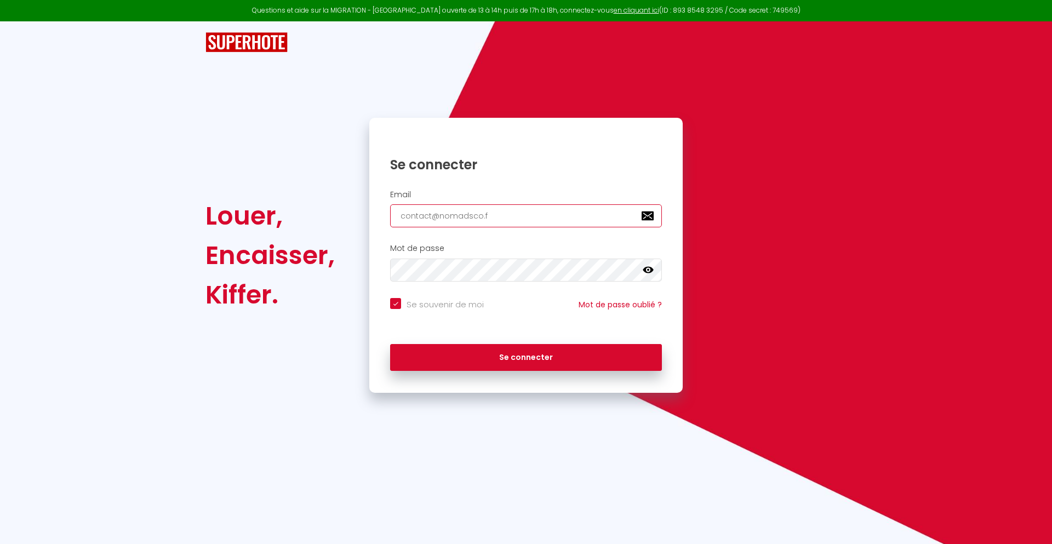
type input "[EMAIL_ADDRESS][DOMAIN_NAME]"
checkbox input "true"
type input "[EMAIL_ADDRESS][DOMAIN_NAME]"
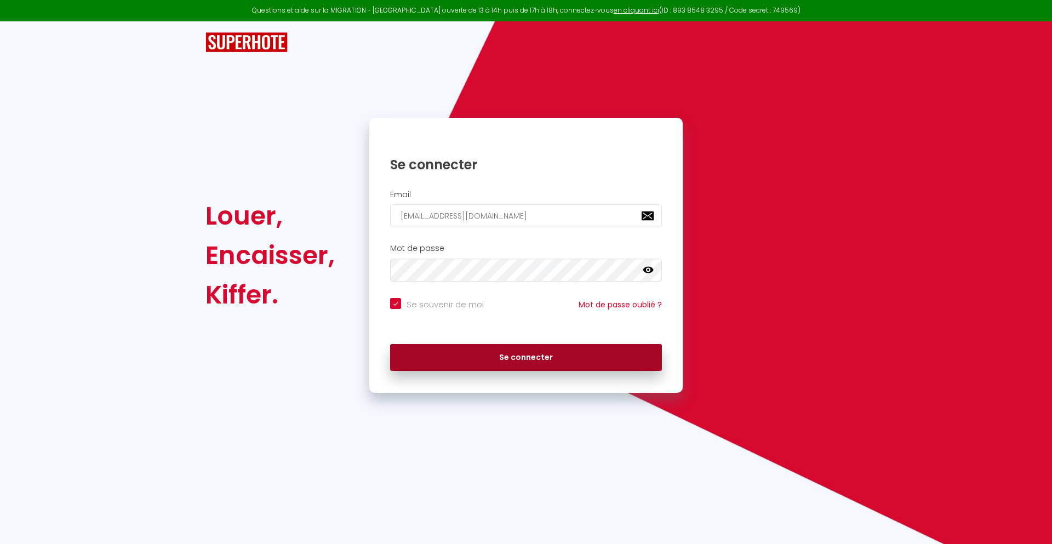
click at [526, 357] on button "Se connecter" at bounding box center [526, 357] width 272 height 27
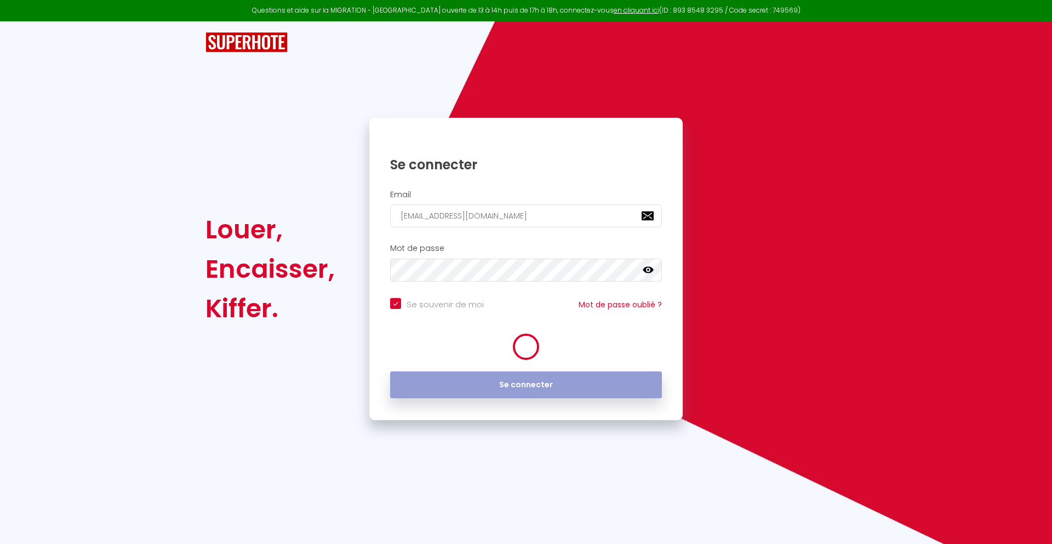
checkbox input "true"
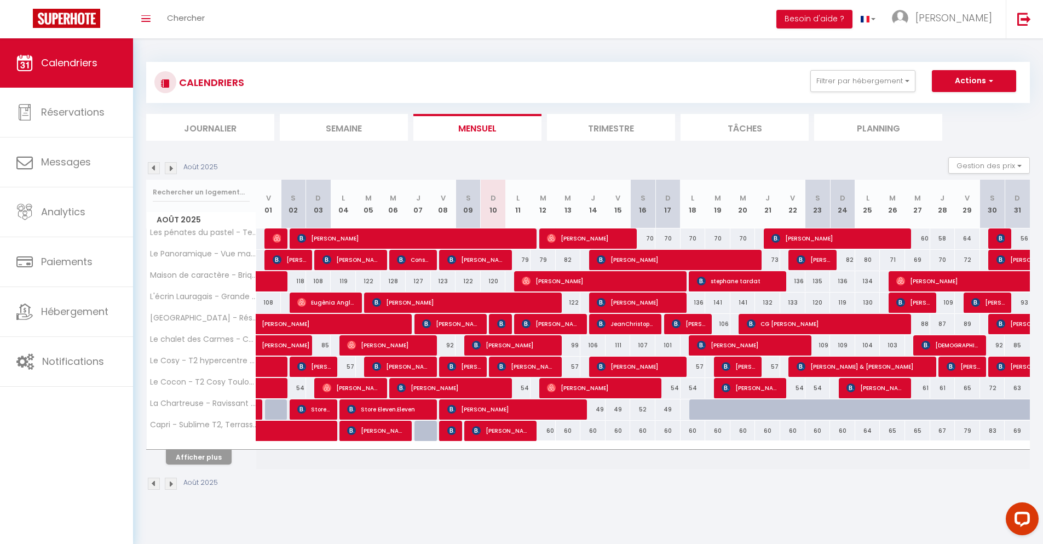
click at [210, 127] on li "Journalier" at bounding box center [210, 127] width 128 height 27
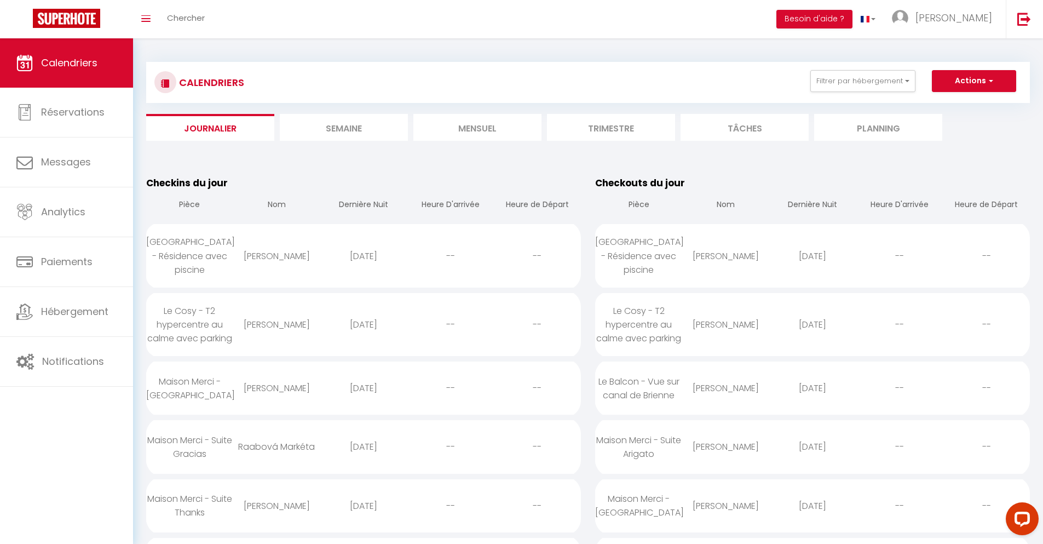
scroll to position [221, 0]
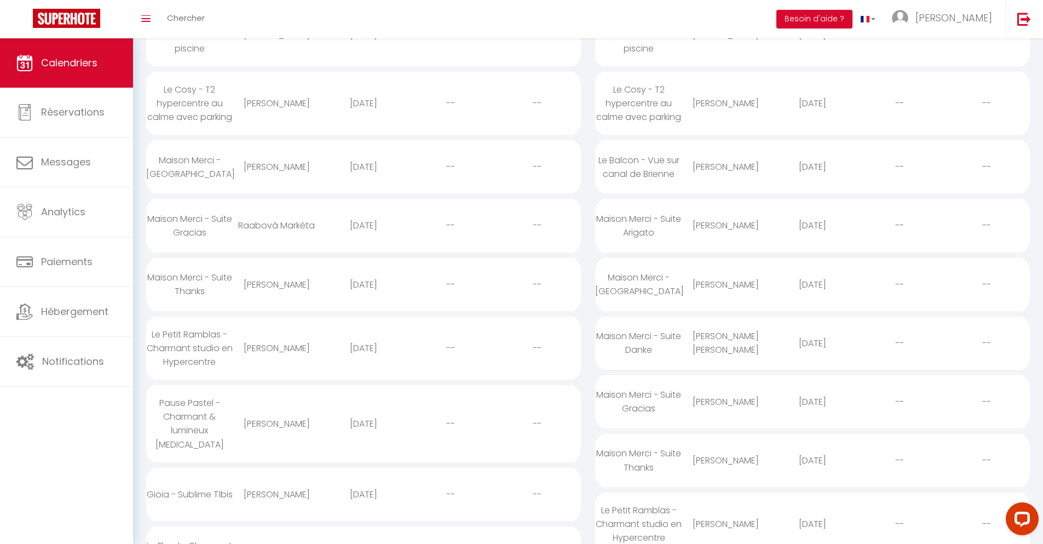
select select "0"
select select "1"
select select
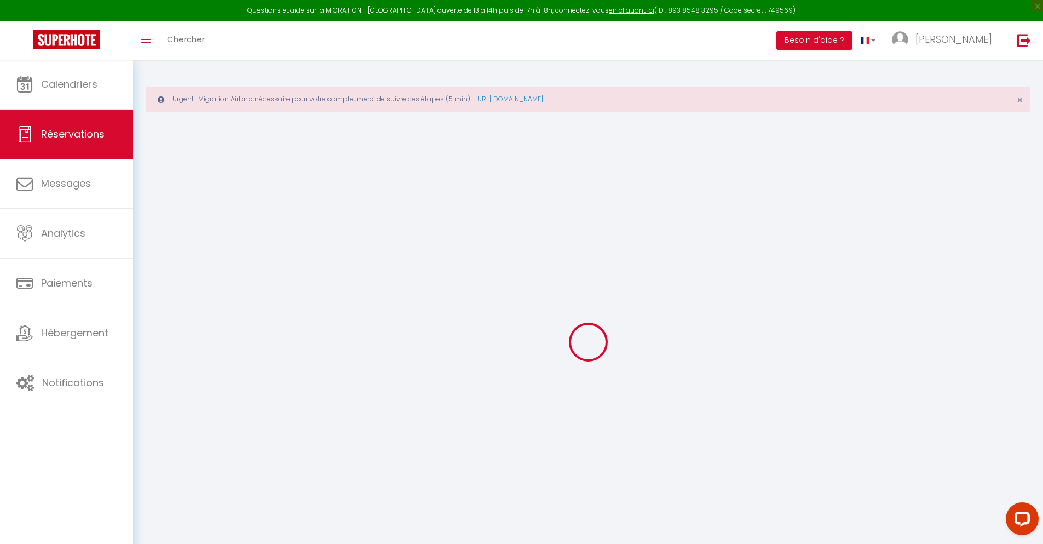
select select
checkbox input "false"
select select
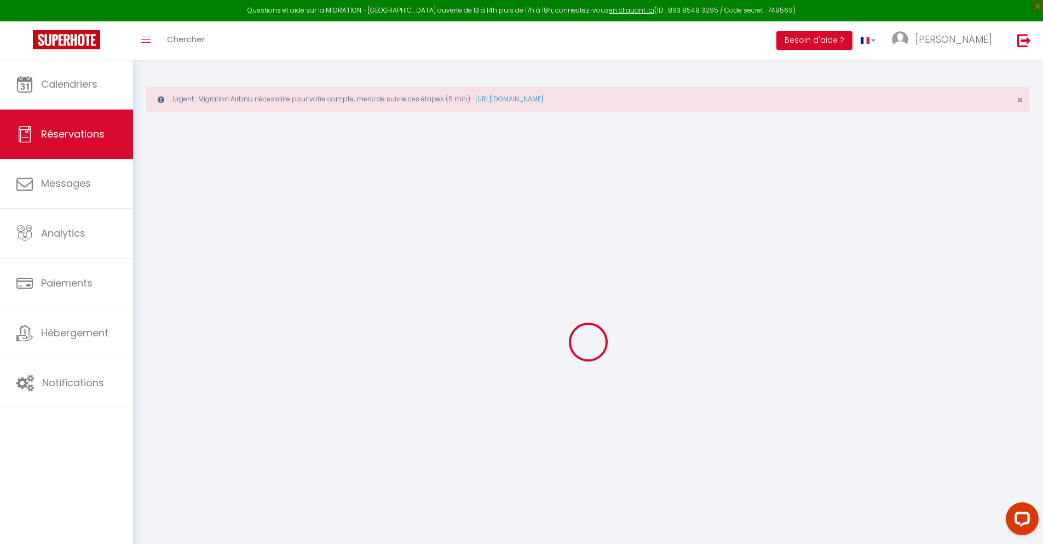
checkbox input "false"
type textarea "** THIS RESERVATION HAS BEEN PRE-PAID ** You have a booker that would like free…"
type input "48"
type input "27.73"
select select
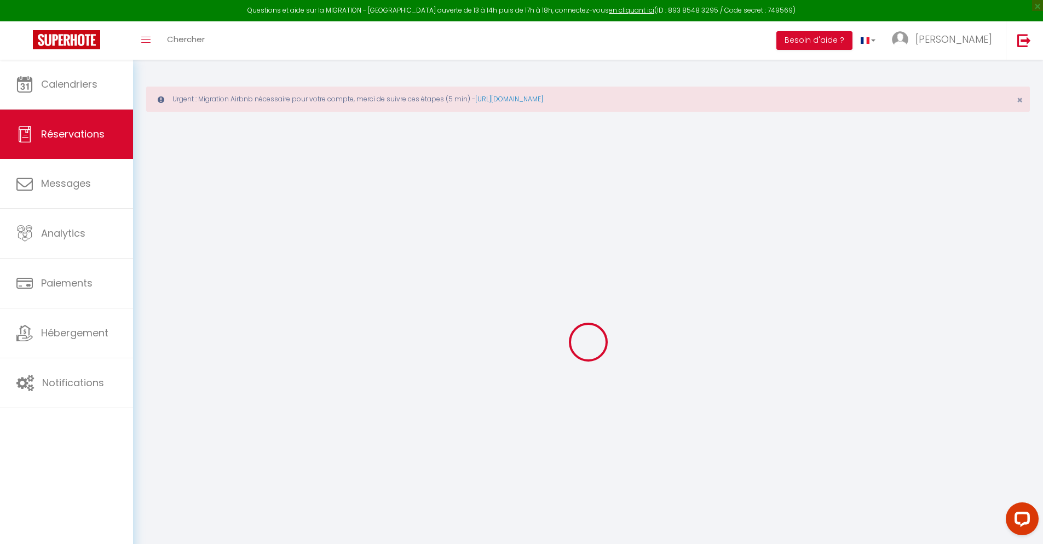
select select
checkbox input "false"
select select
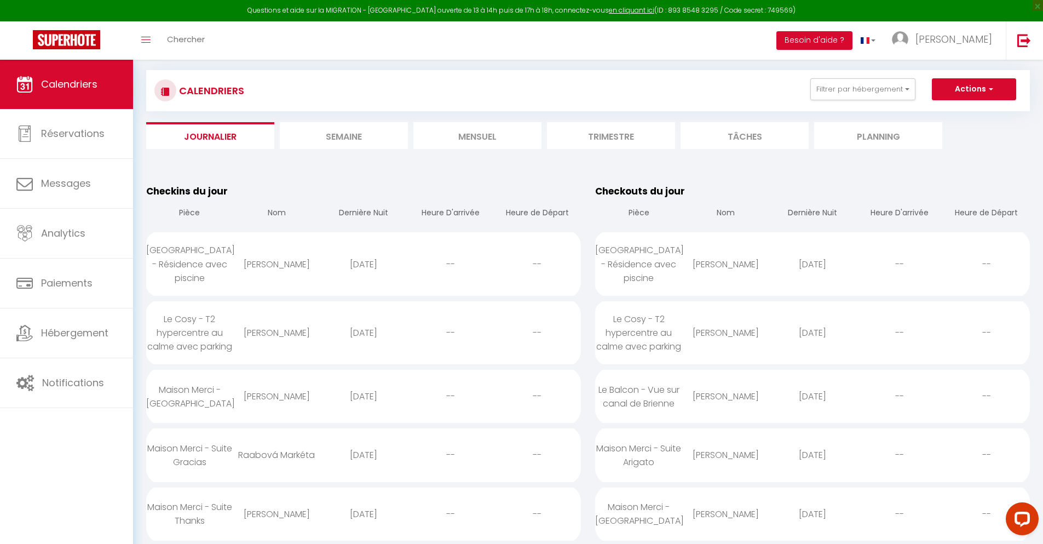
scroll to position [358, 0]
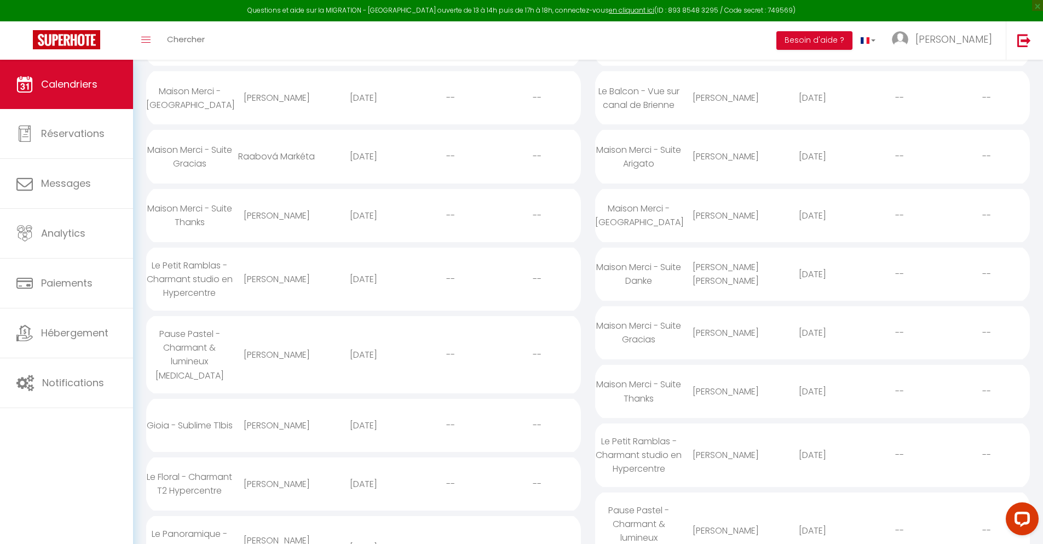
select select "0"
select select "1"
select select
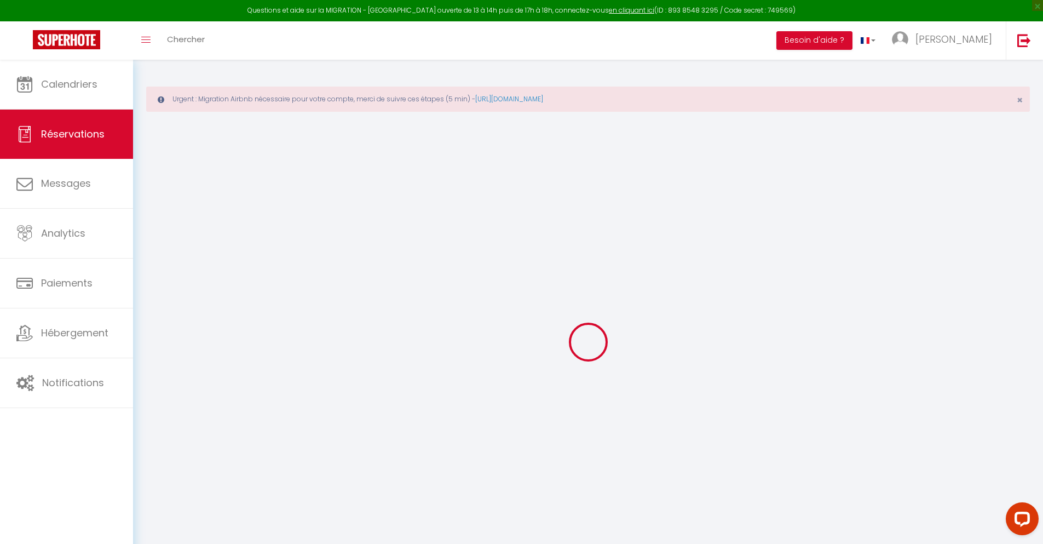
select select
checkbox input "false"
select select
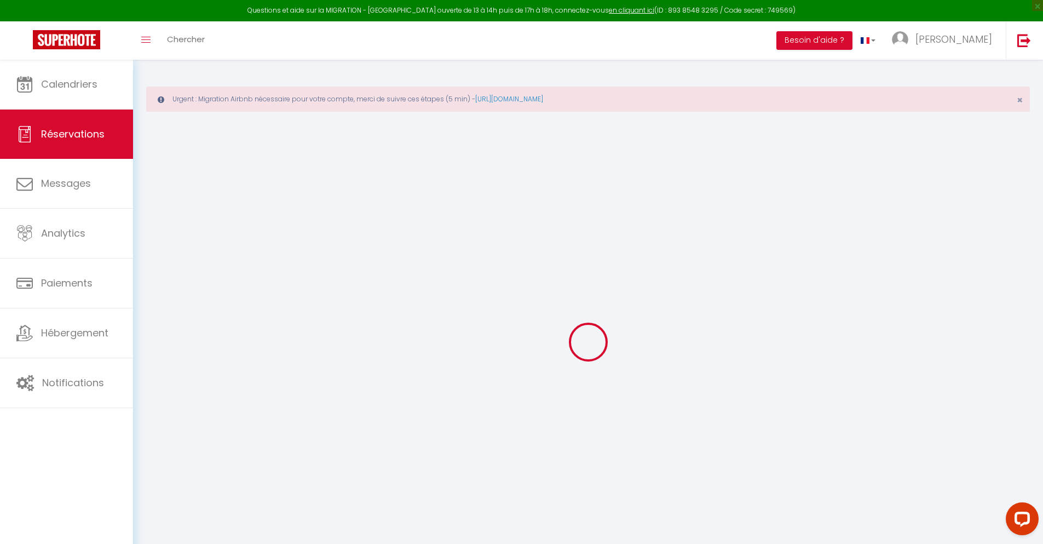
checkbox input "false"
type textarea "** THIS RESERVATION HAS BEEN PRE-PAID ** BOOKING NOTE : Payment charge is EUR 2…"
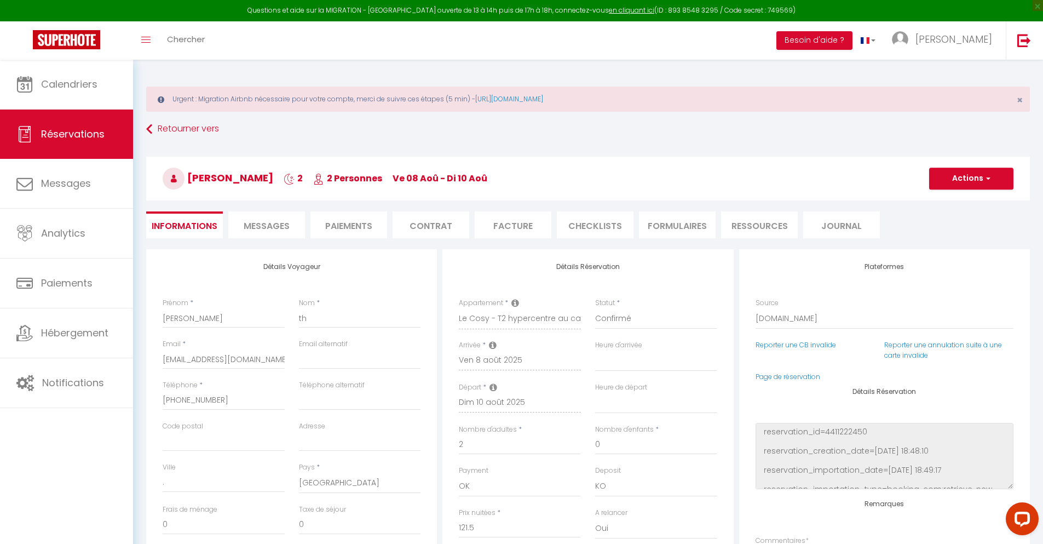
type input "32"
type input "7.95"
select select
checkbox input "false"
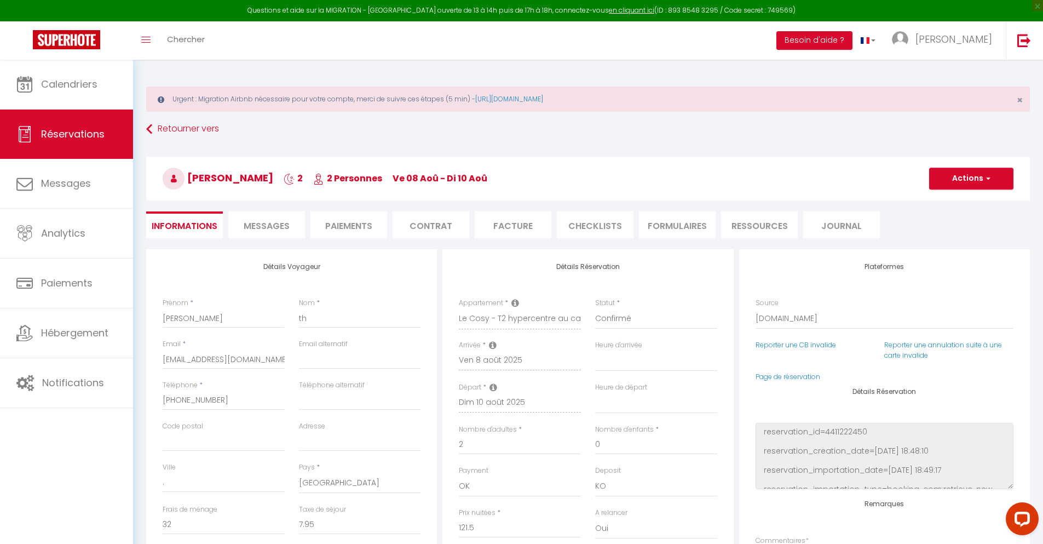
select select
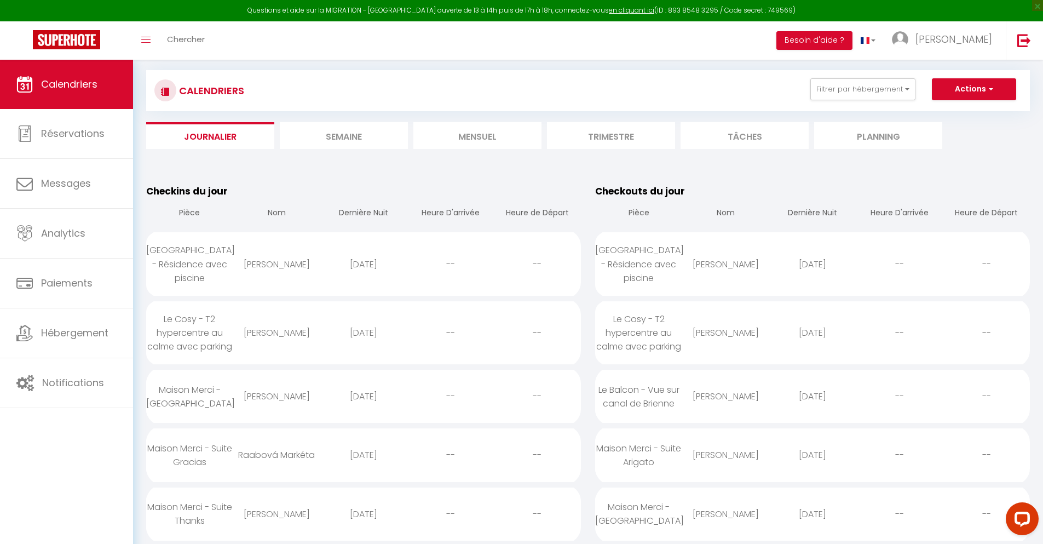
scroll to position [427, 0]
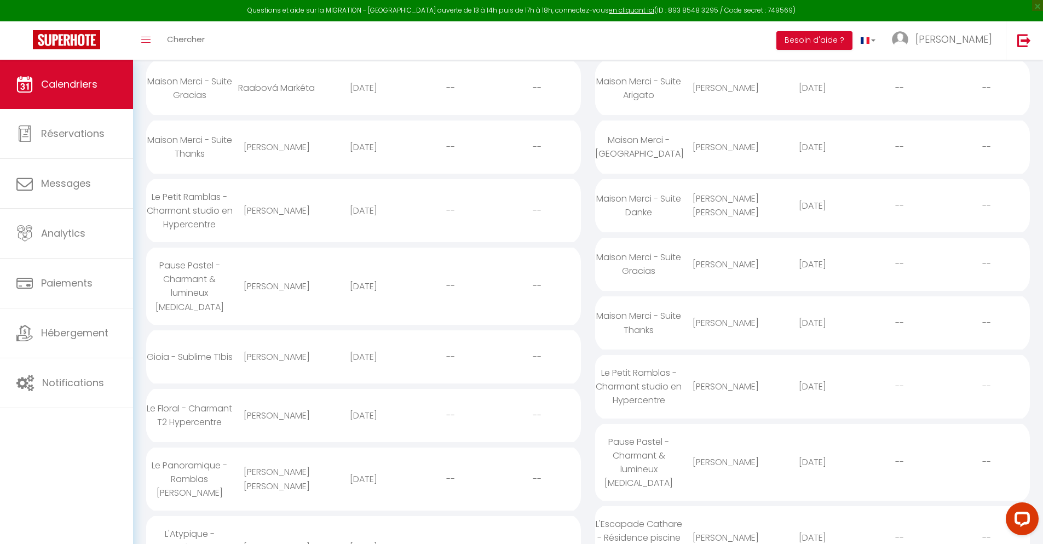
select select "0"
select select "1"
select select
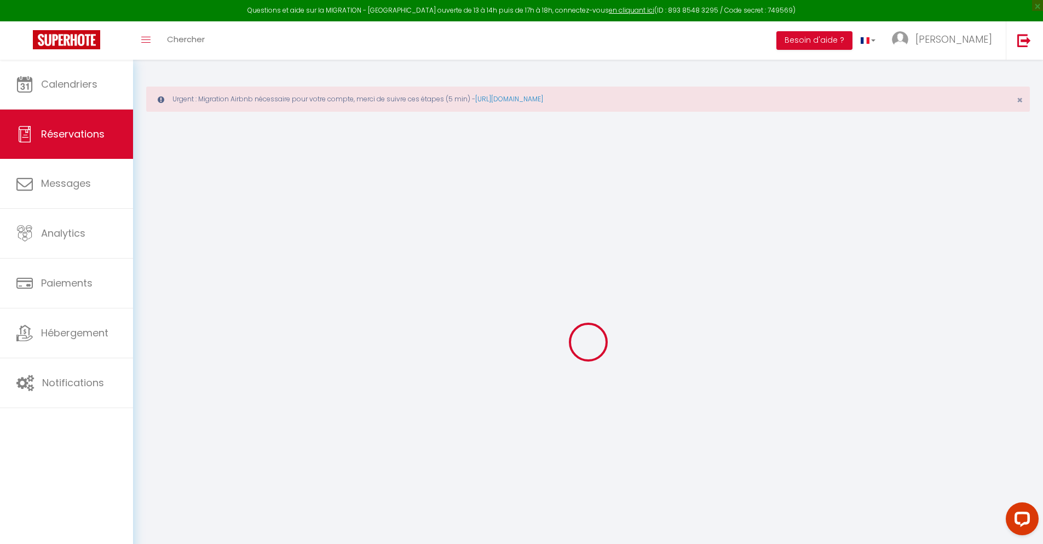
select select
checkbox input "false"
type textarea "** THIS RESERVATION HAS BEEN PRE-PAID ** BOOKING NOTE : Payment charge is EUR 4…"
type input "55"
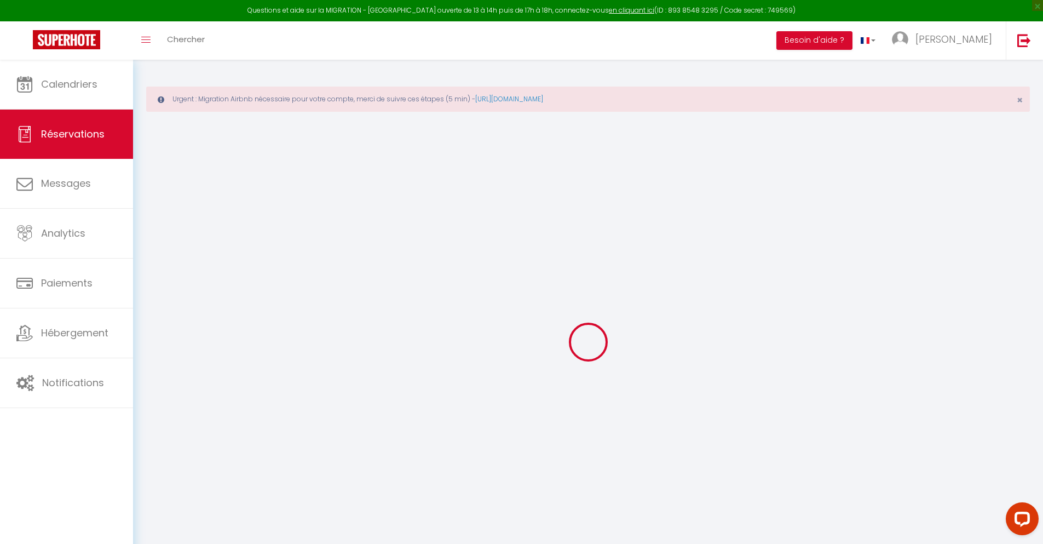
type input "14.4"
select select
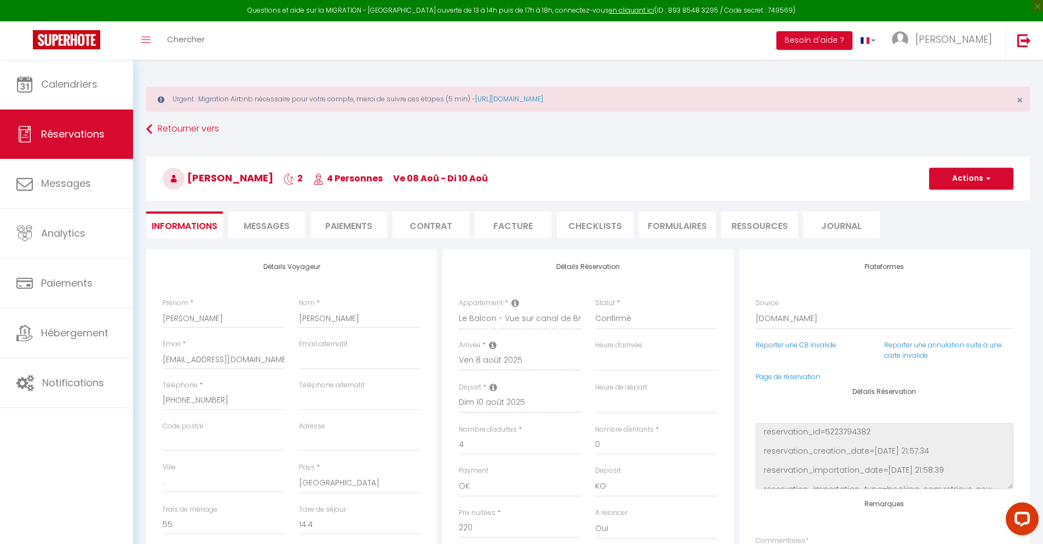
checkbox input "false"
select select
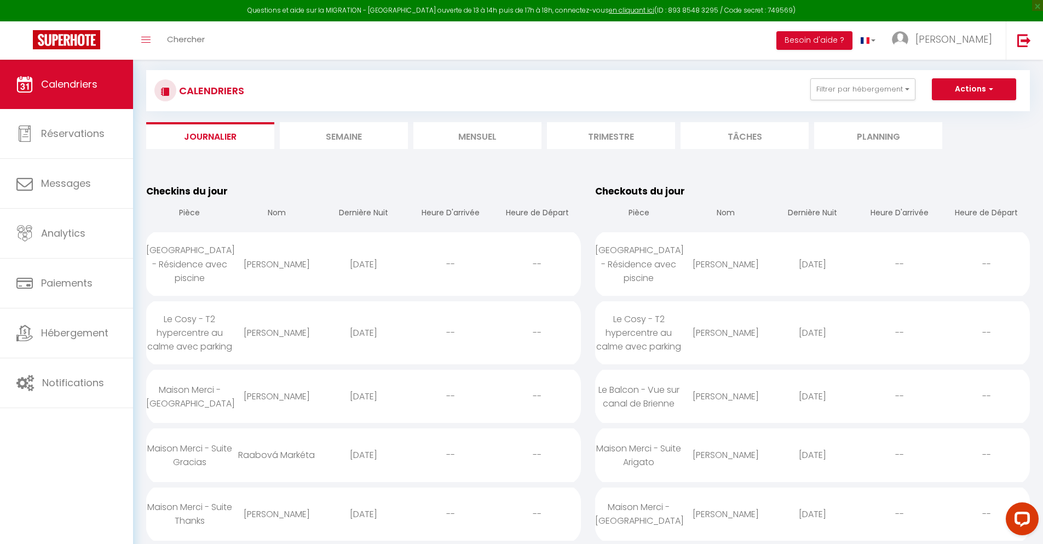
scroll to position [485, 0]
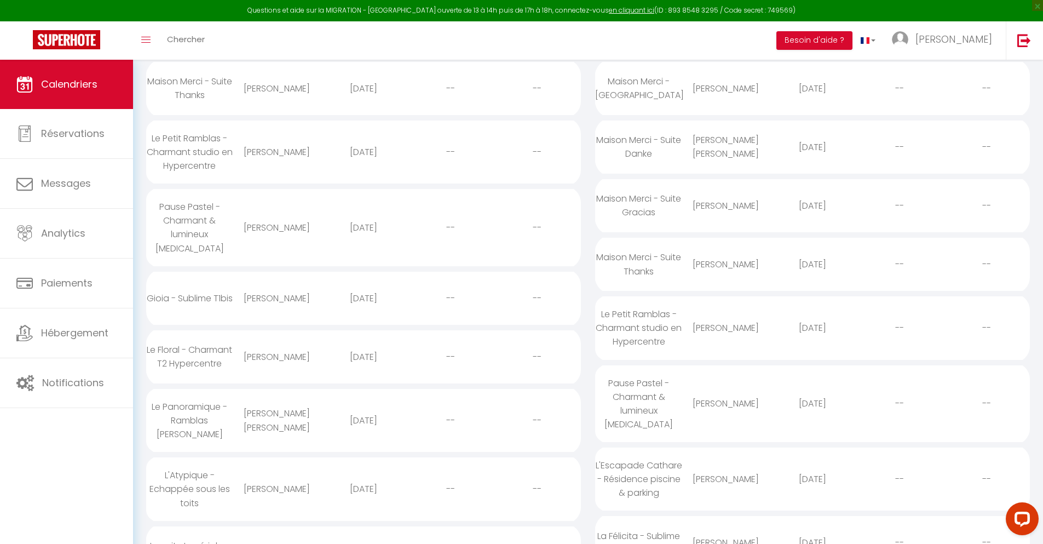
select select "0"
select select "1"
select select
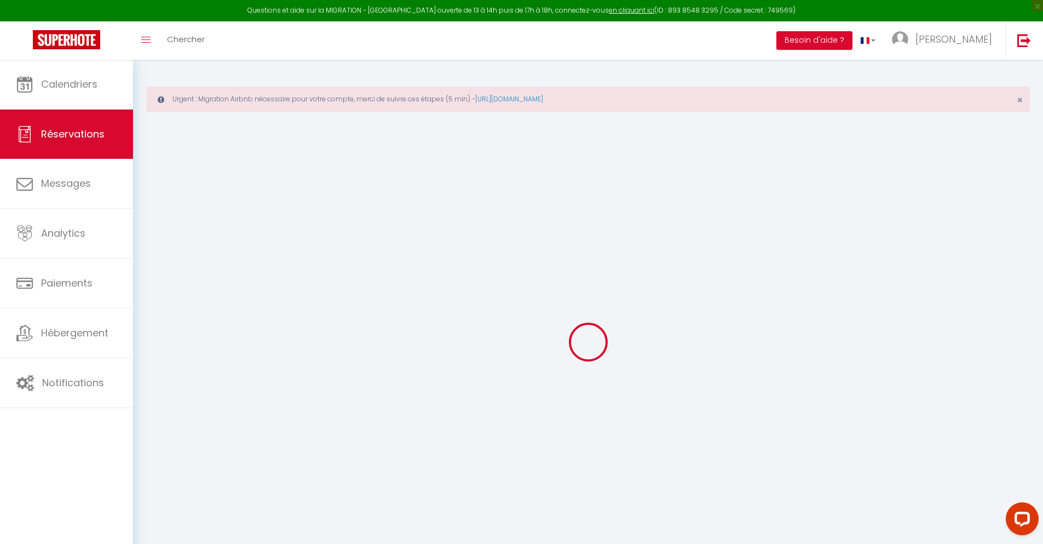
select select
checkbox input "false"
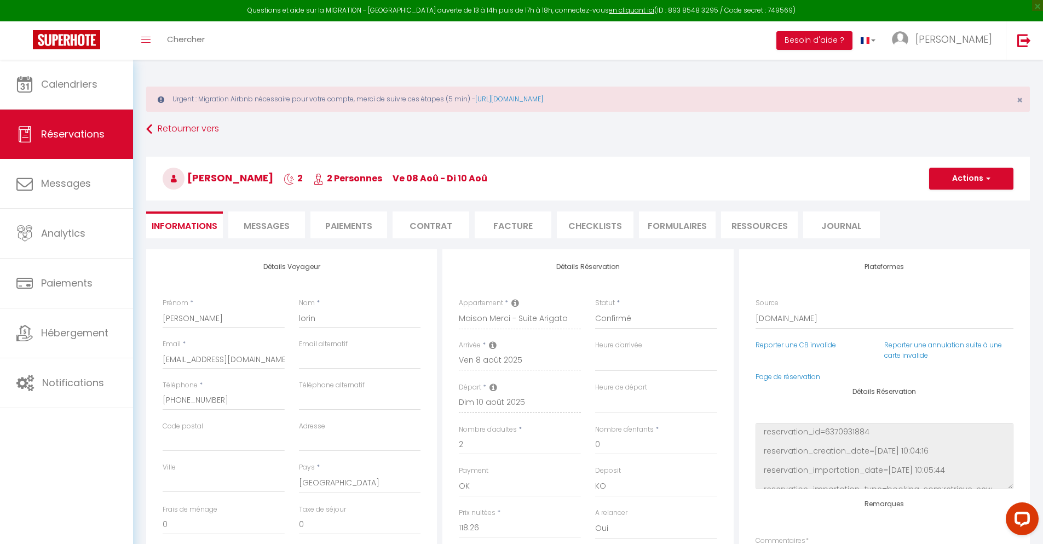
select select
checkbox input "false"
type textarea "** THIS RESERVATION HAS BEEN PRE-PAID ** Reservation has a cancellation grace p…"
type input "30"
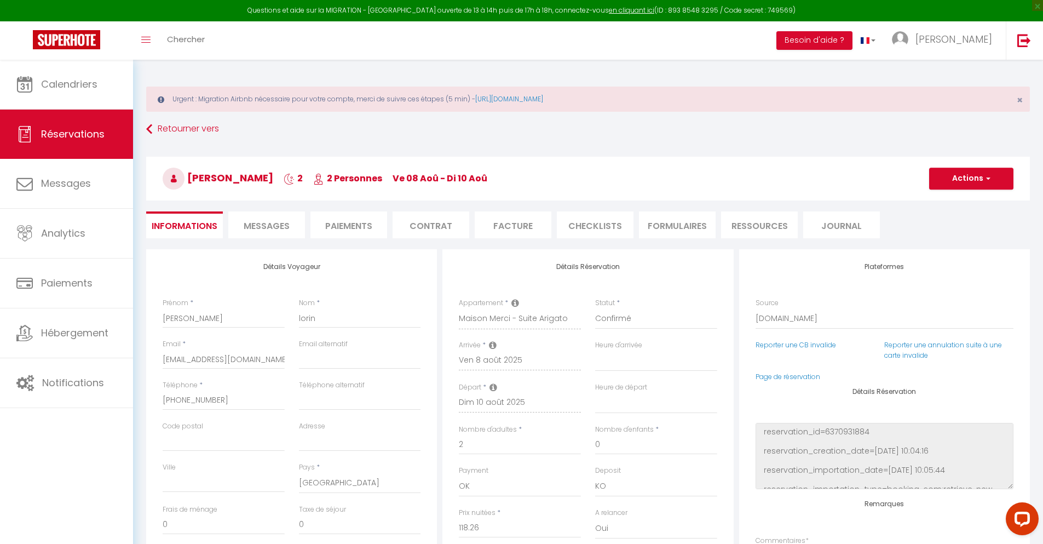
type input "7.74"
select select
checkbox input "false"
select select
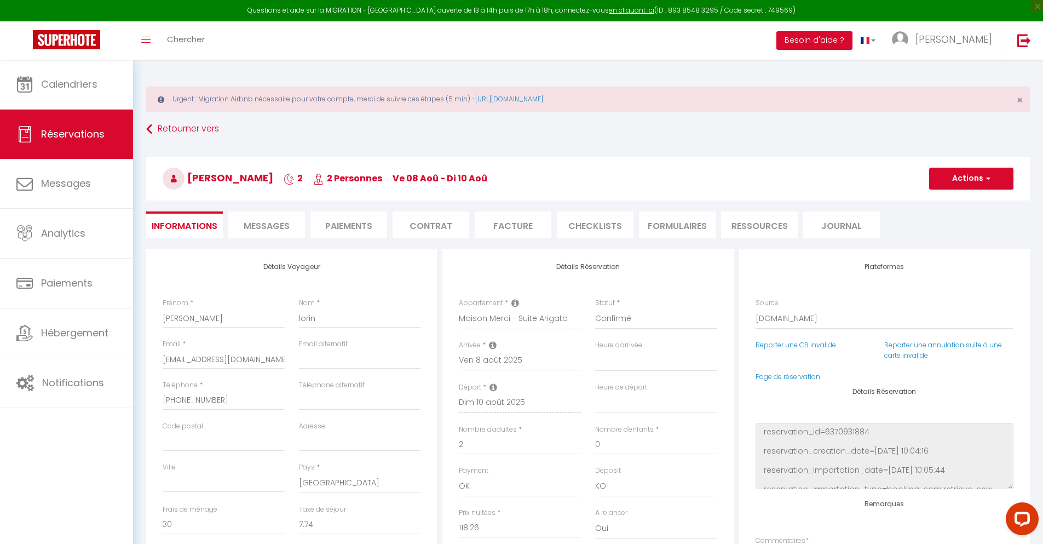
select select
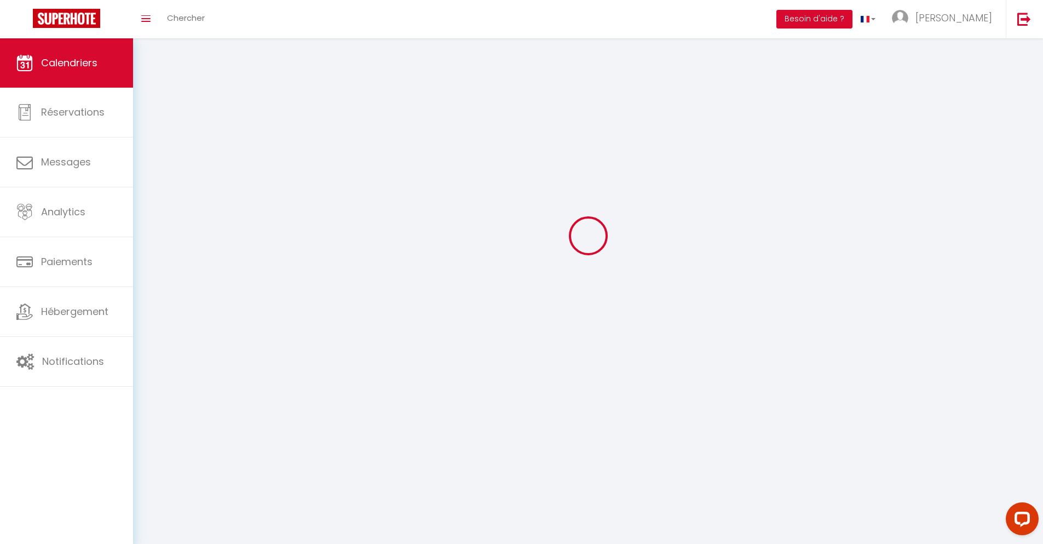
scroll to position [60, 0]
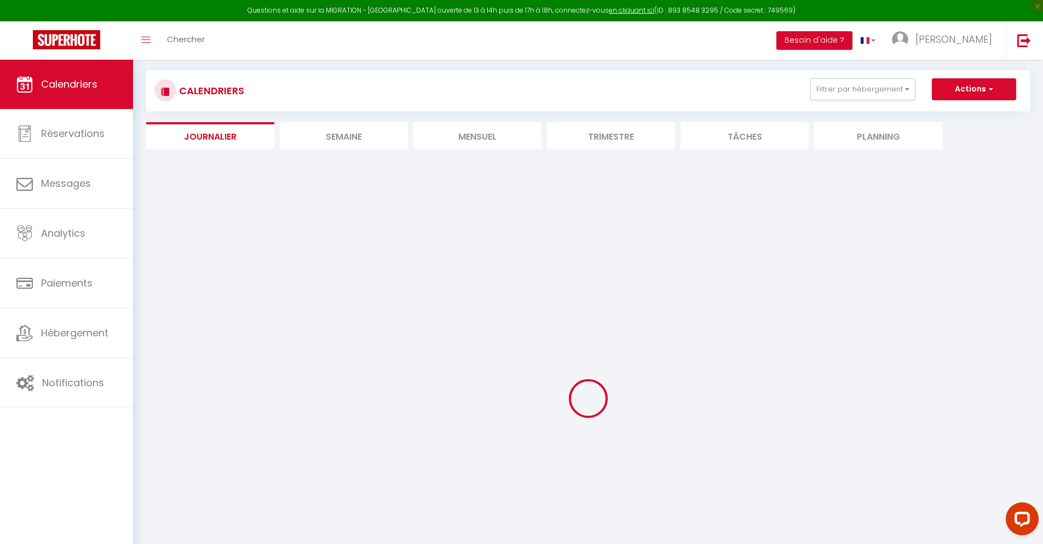
select select
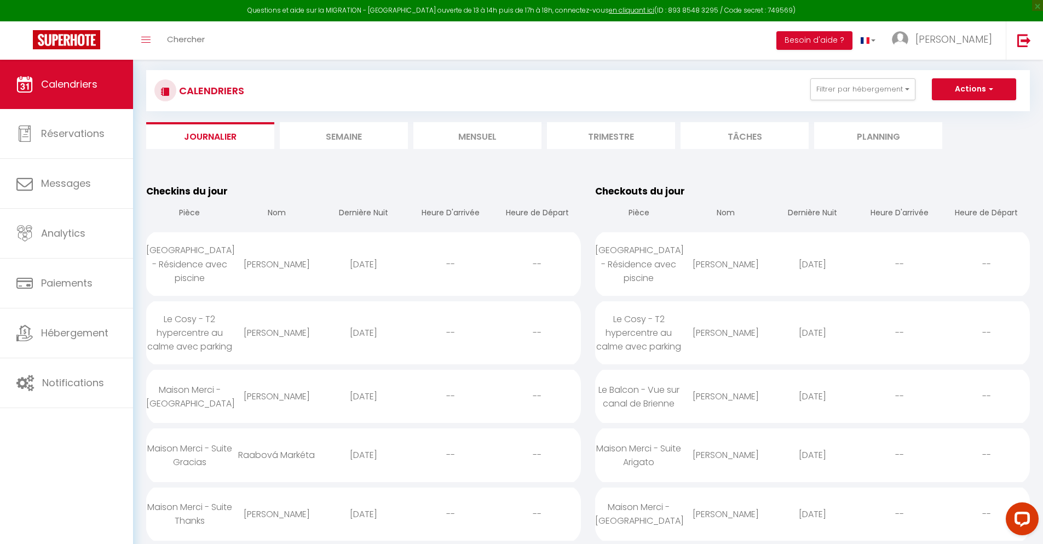
scroll to position [544, 0]
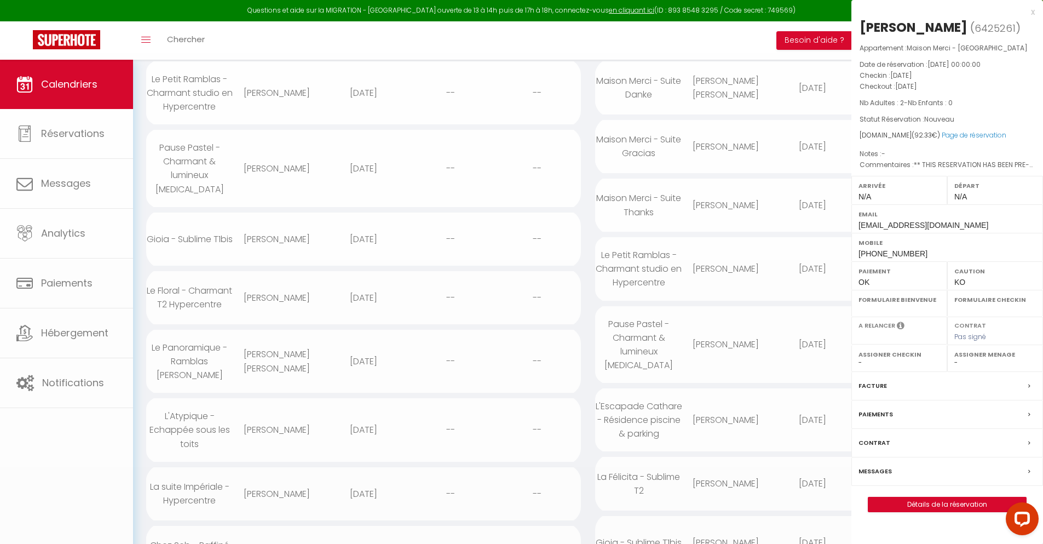
select select "0"
select select "1"
select select
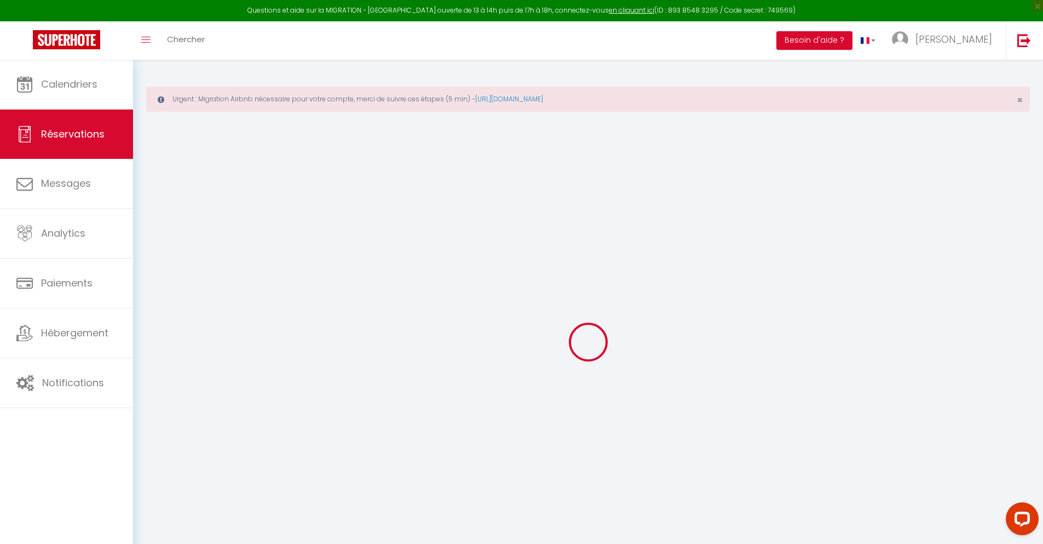
select select
checkbox input "false"
type textarea "** THIS RESERVATION HAS BEEN PRE-PAID ** Approximate time of arrival: between 1…"
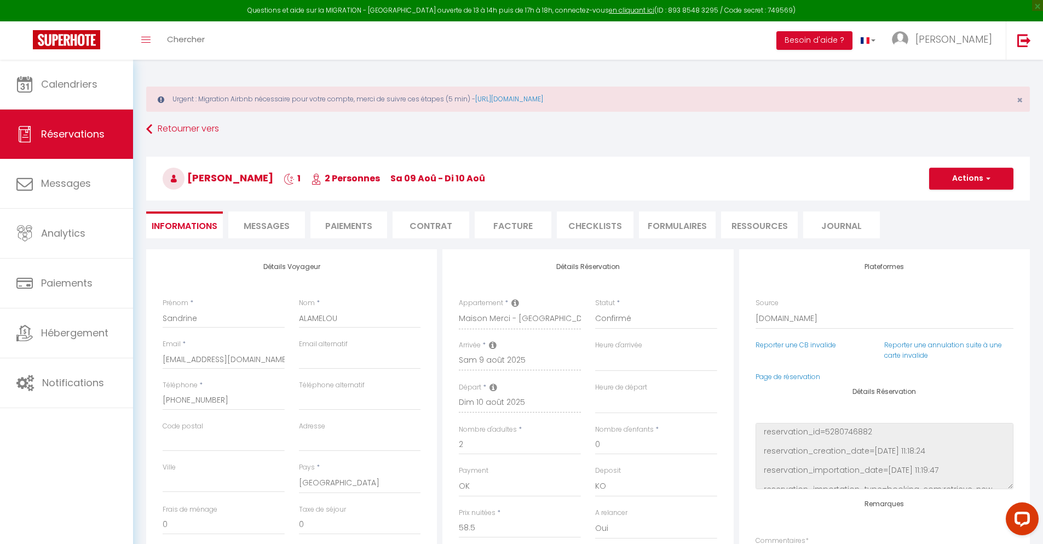
type input "30"
type input "3.83"
select select
checkbox input "false"
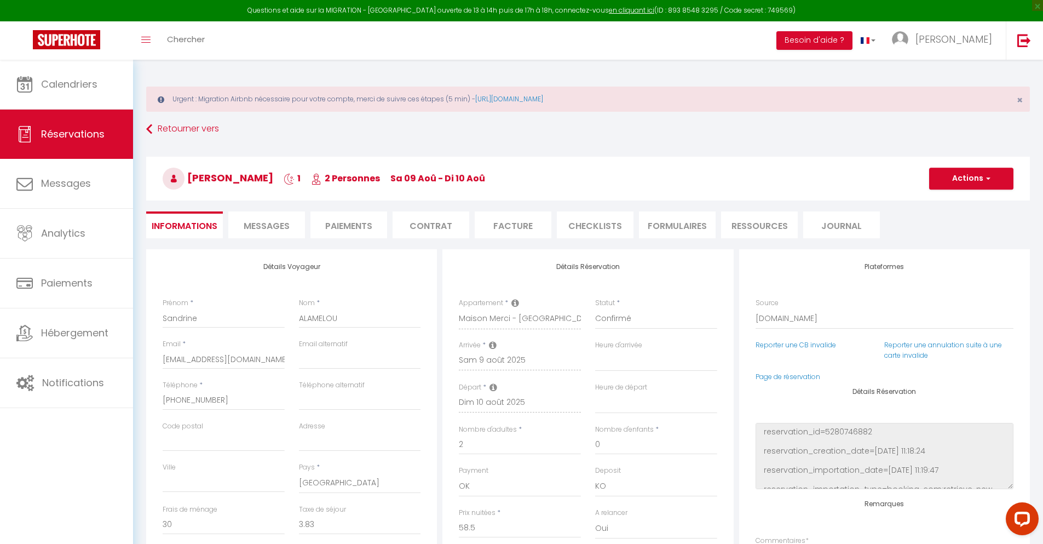
select select
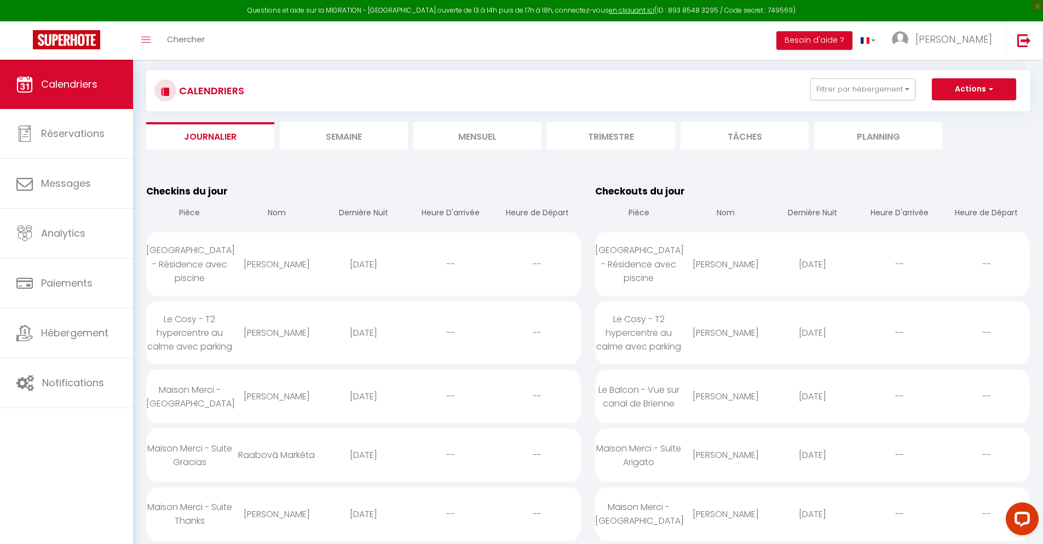
scroll to position [603, 0]
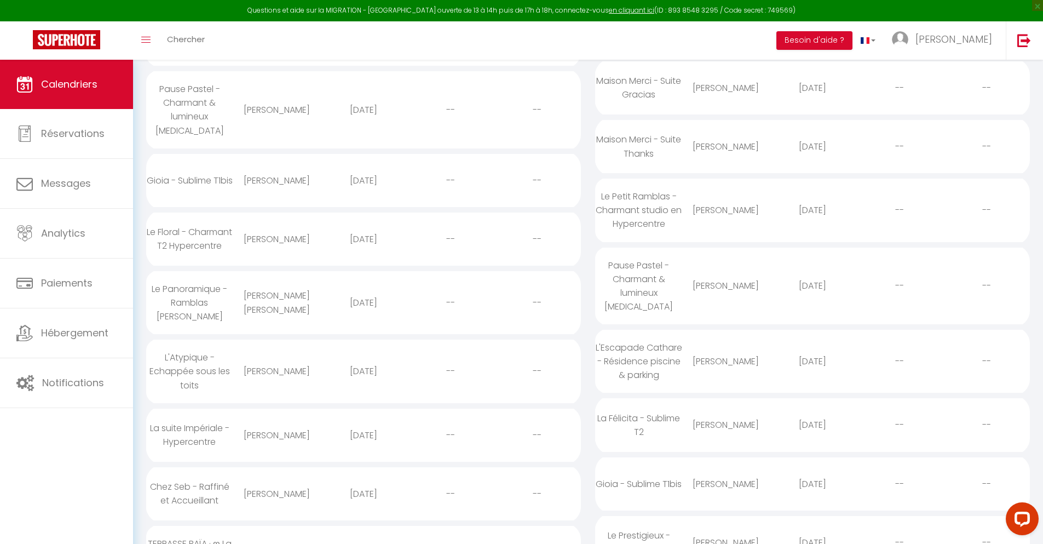
select select "0"
select select "1"
select select
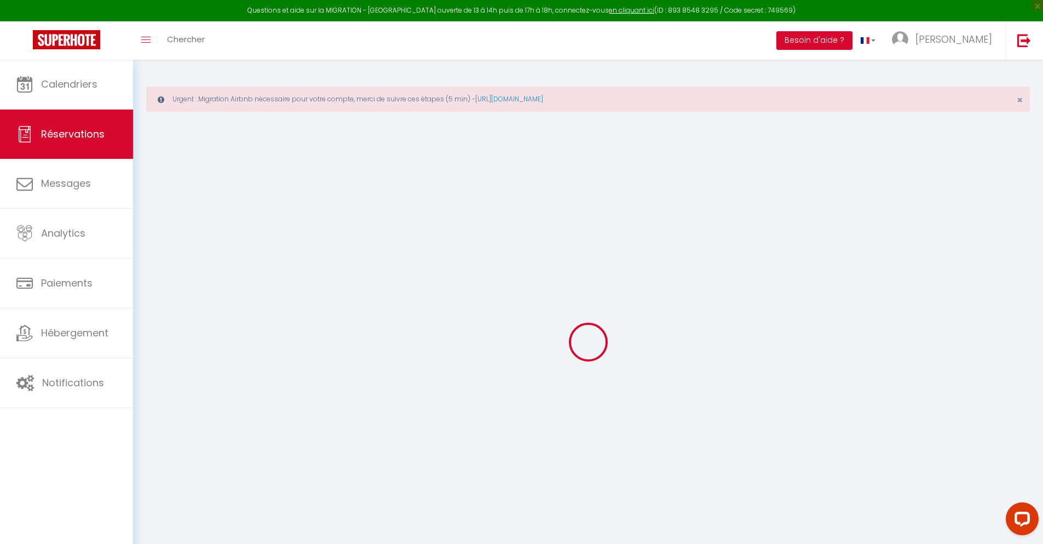
select select
checkbox input "false"
type textarea "** THIS RESERVATION HAS BEEN PRE-PAID ** BOOKING NOTE : Payment charge is EUR 2…"
type input "30"
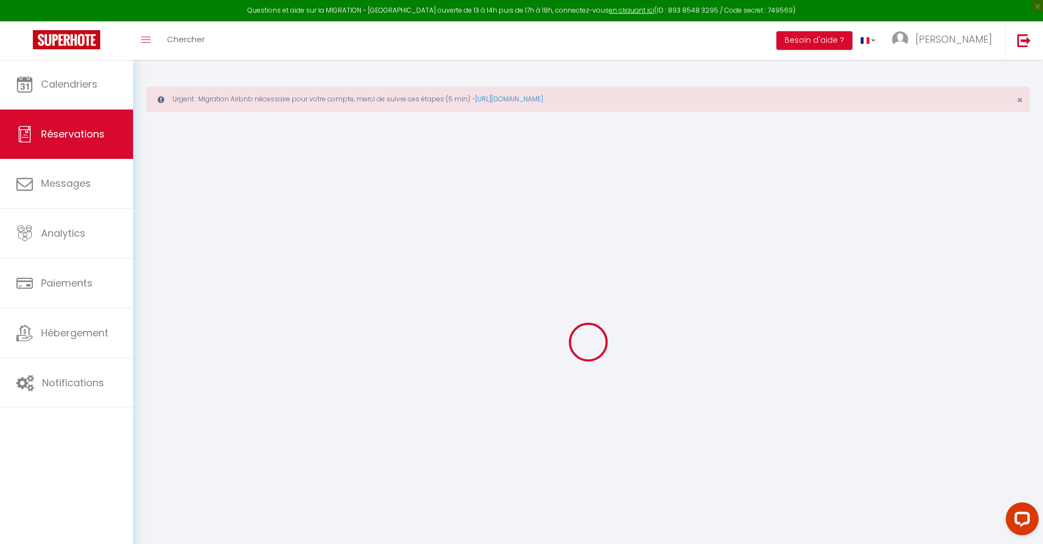
type input "7.36"
select select
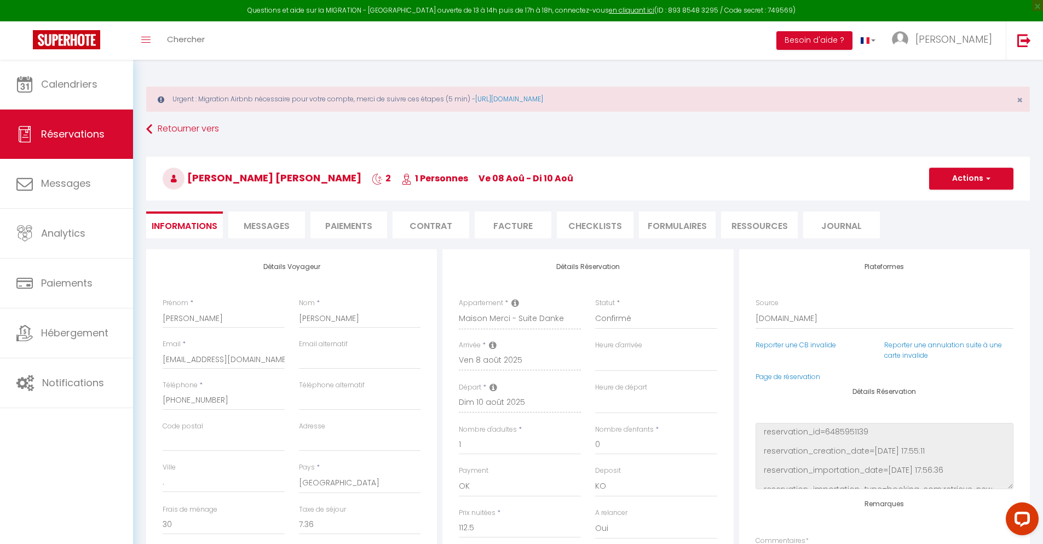
checkbox input "false"
select select
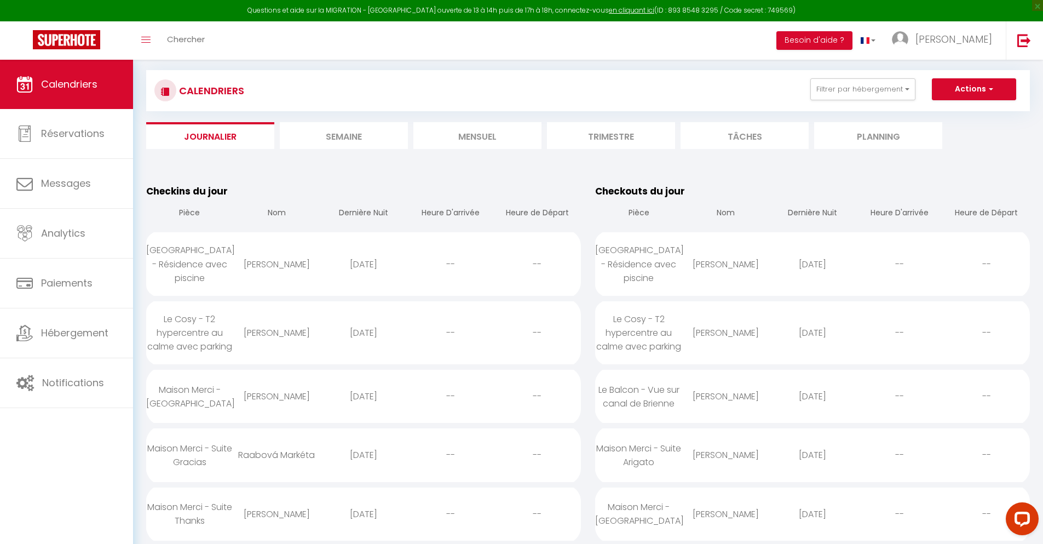
scroll to position [662, 0]
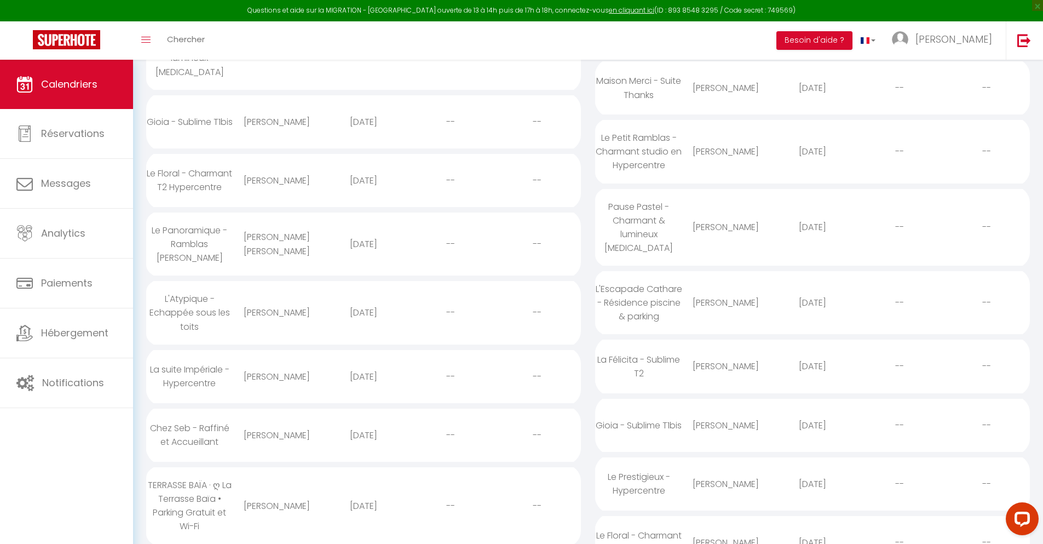
select select "0"
select select "1"
select select
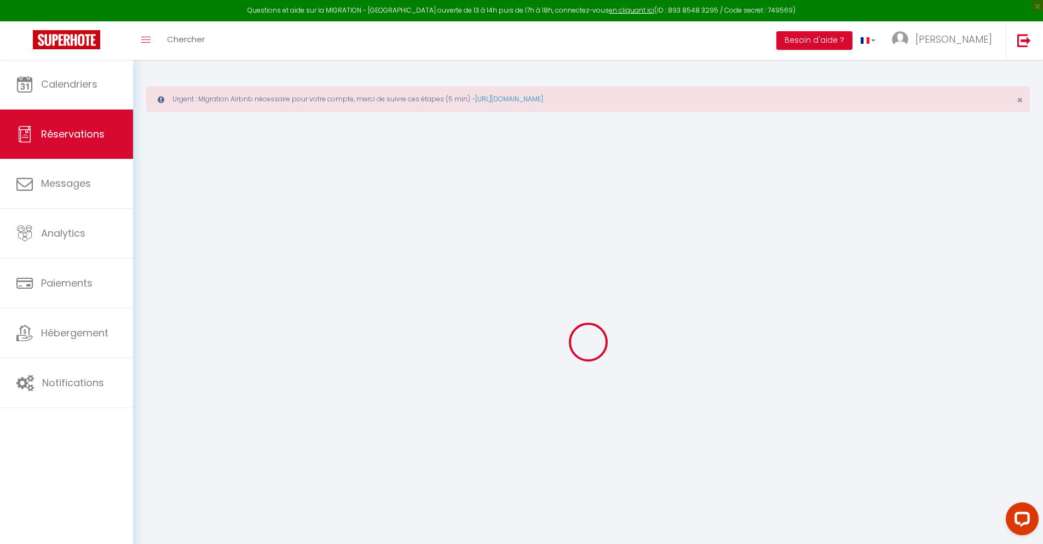
select select
checkbox input "false"
select select
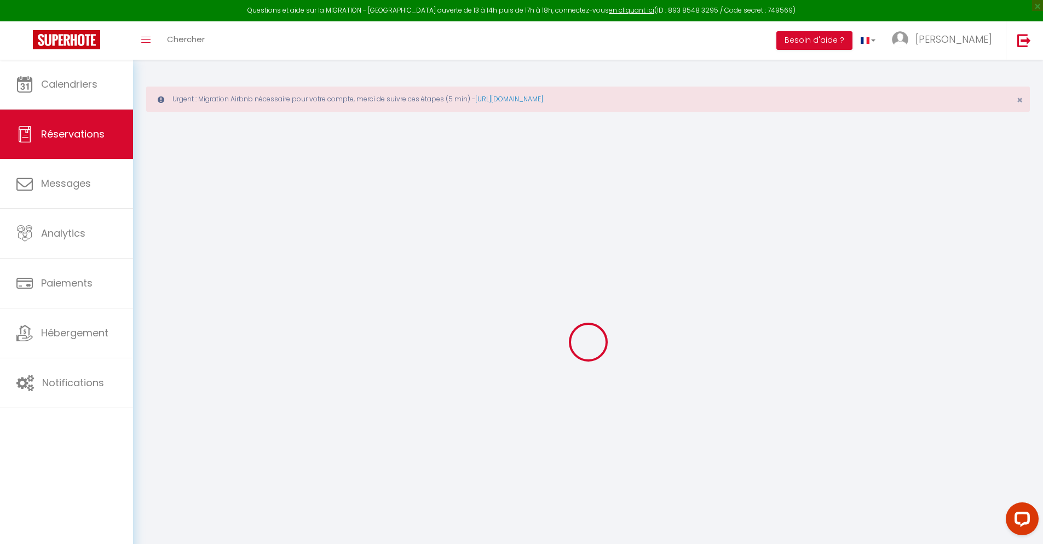
checkbox input "false"
type textarea "** THIS RESERVATION HAS BEEN PRE-PAID ** Approximate time of arrival: between 1…"
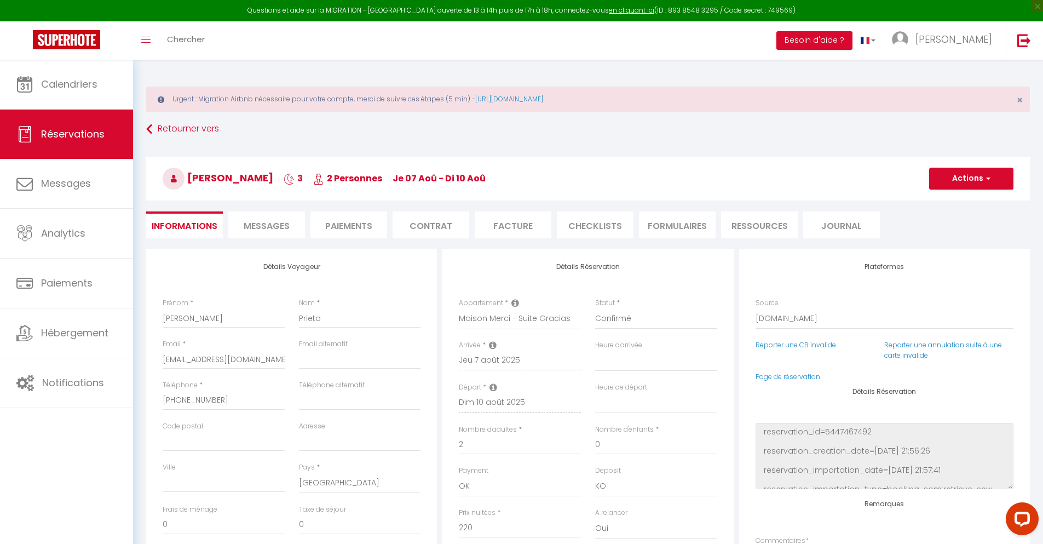
type input "30"
type input "14.4"
select select
checkbox input "false"
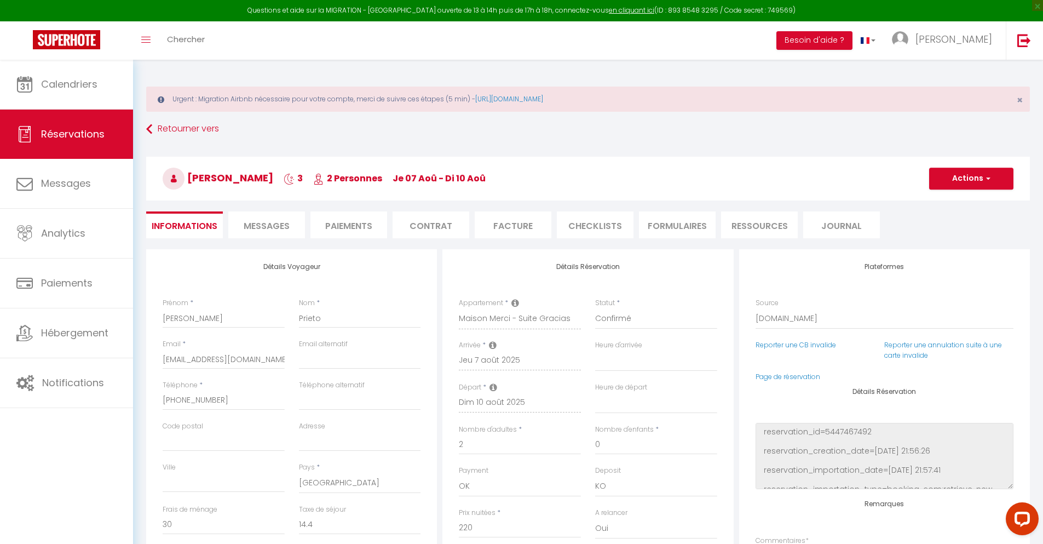
select select
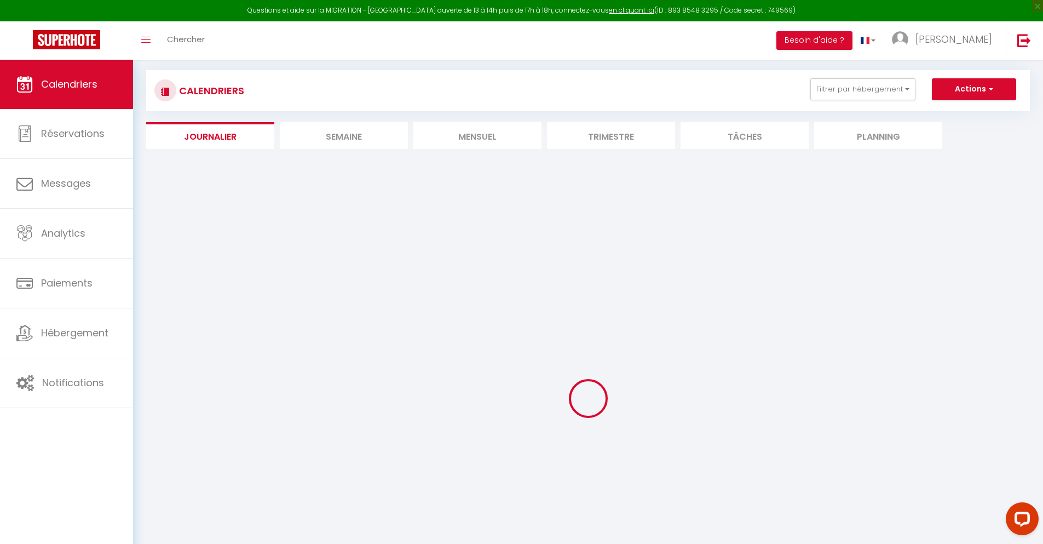
select select
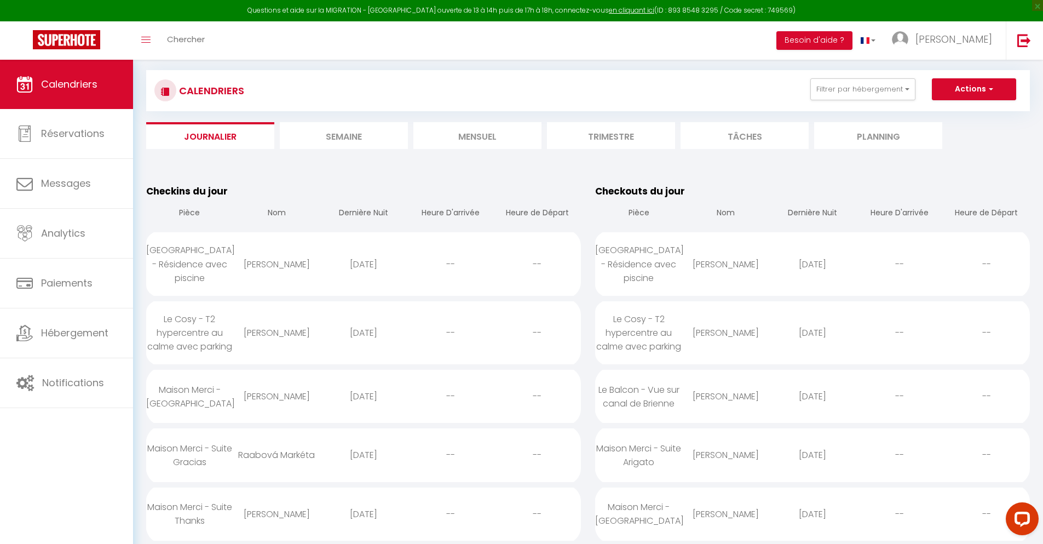
scroll to position [720, 0]
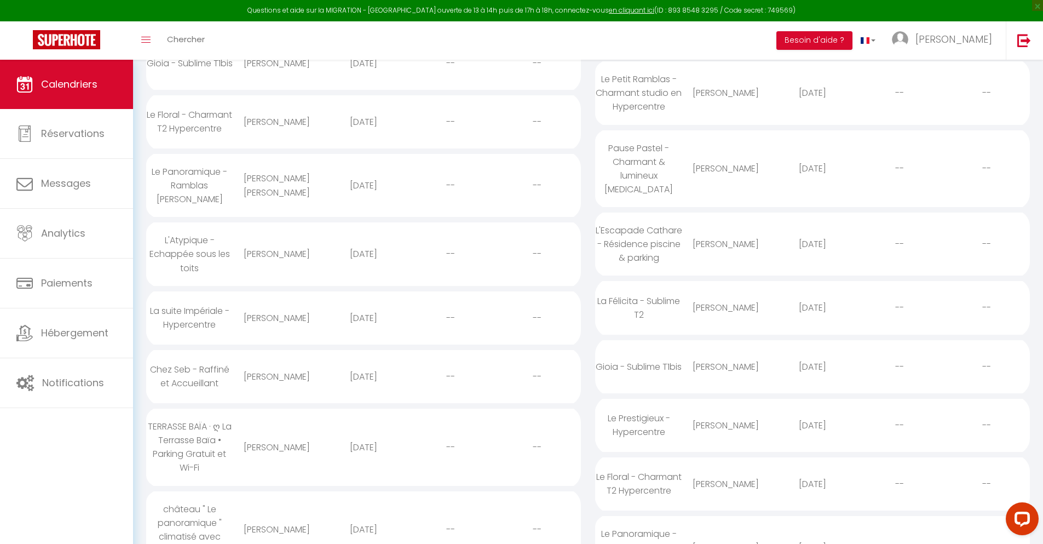
select select "0"
select select "1"
select select
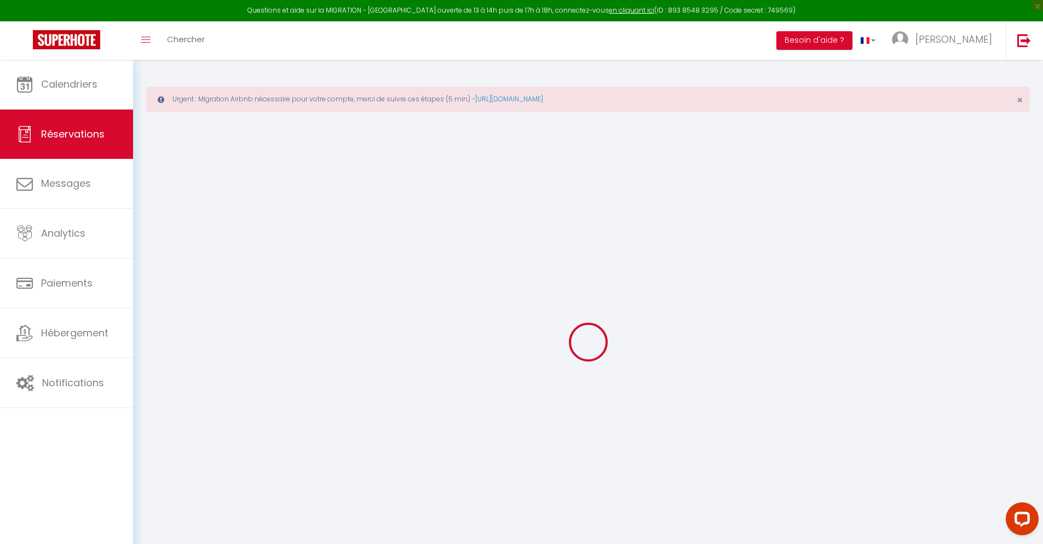
select select
checkbox input "false"
type textarea "** THIS RESERVATION HAS BEEN PRE-PAID ** Reservation has a cancellation grace p…"
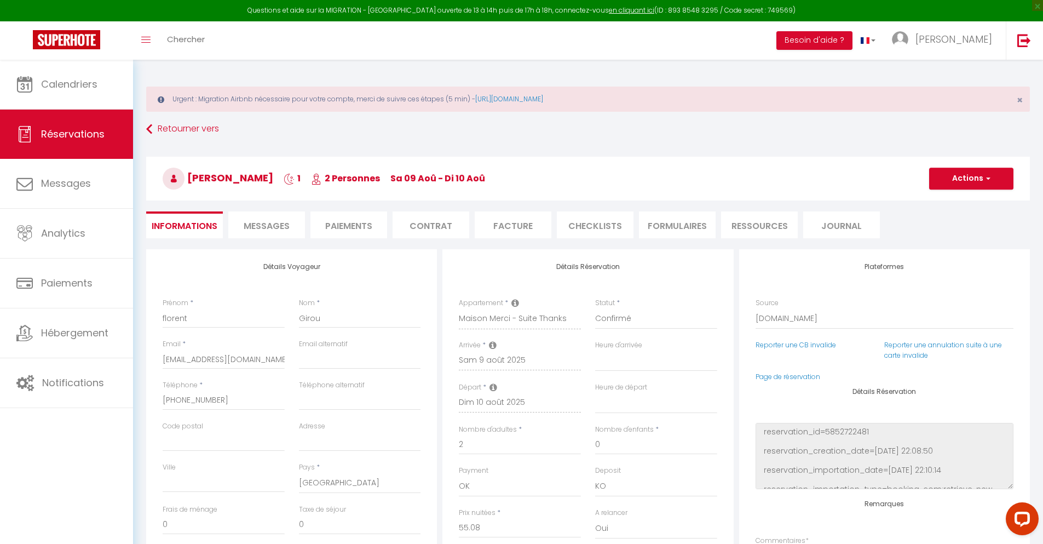
type input "30"
type input "3.61"
select select
checkbox input "false"
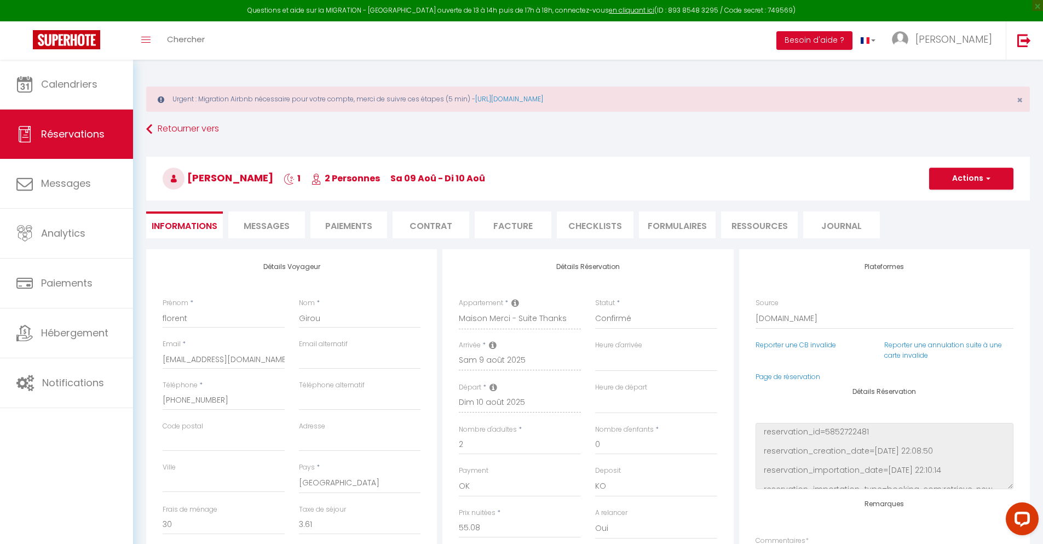
select select
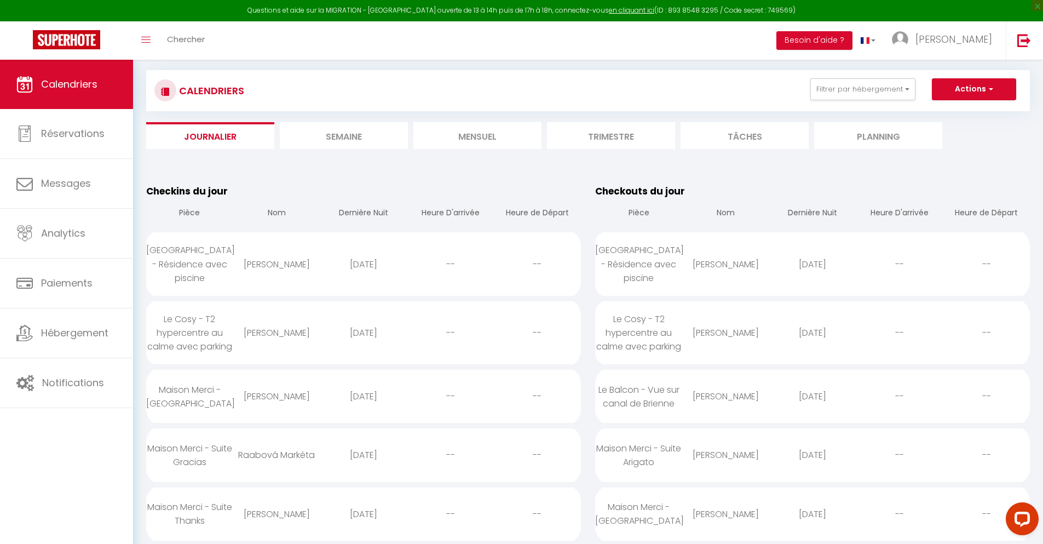
scroll to position [779, 0]
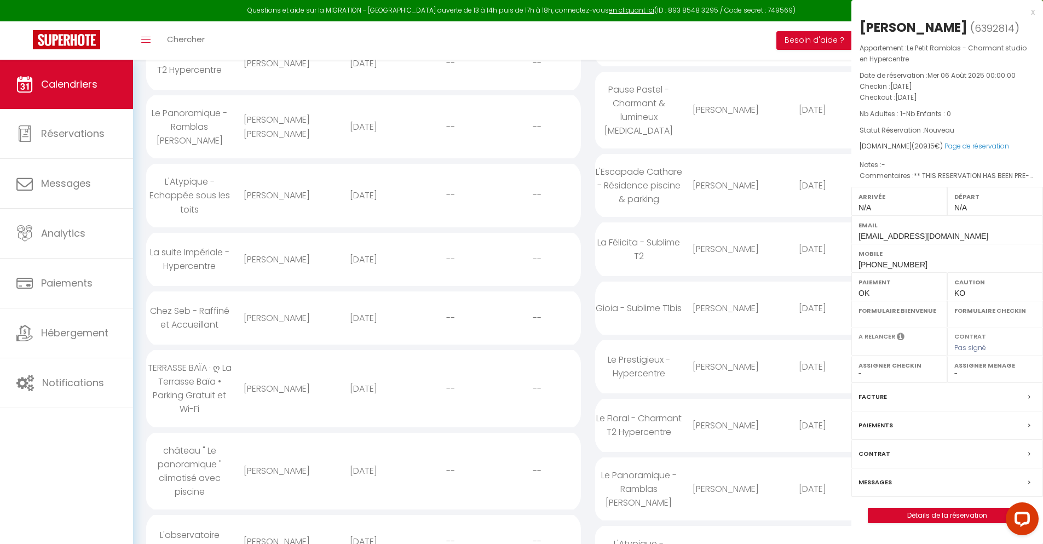
select select "0"
select select "1"
select select
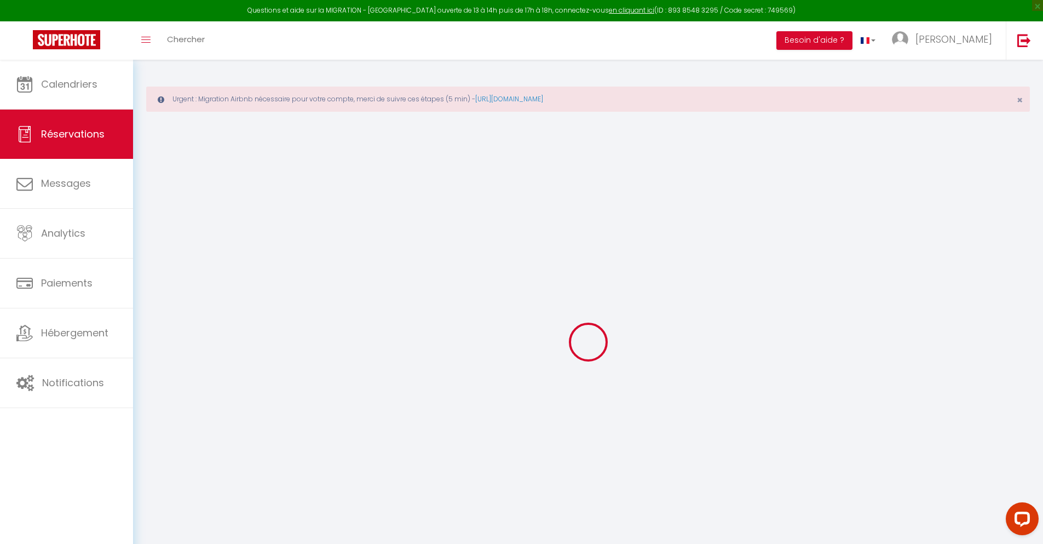
type input "Mikado"
type input "Oyane"
type input "[EMAIL_ADDRESS][DOMAIN_NAME]"
type input "[PHONE_NUMBER]"
select select "FR"
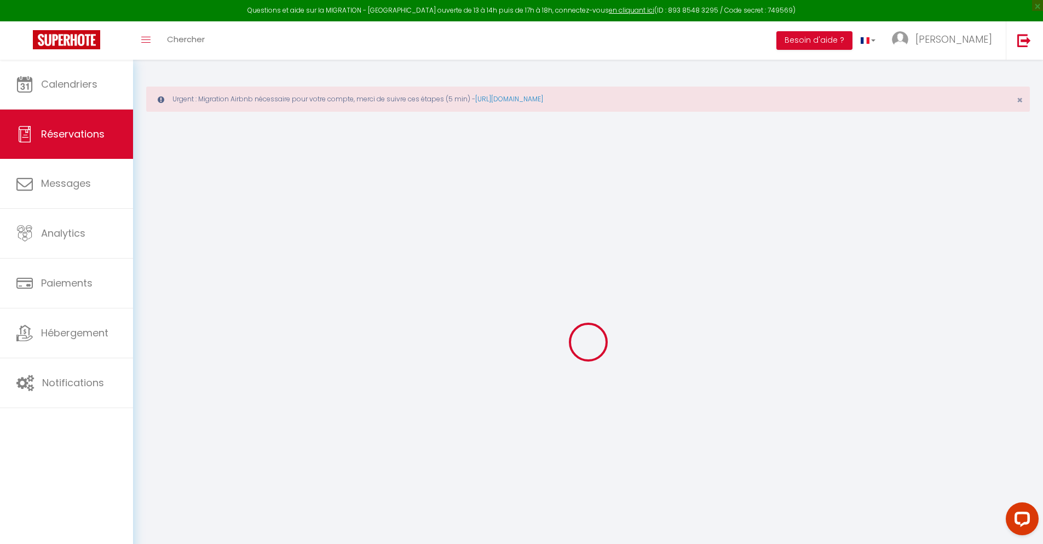
type input "33.79"
type input "2.93"
select select "40100"
select select "1"
select select
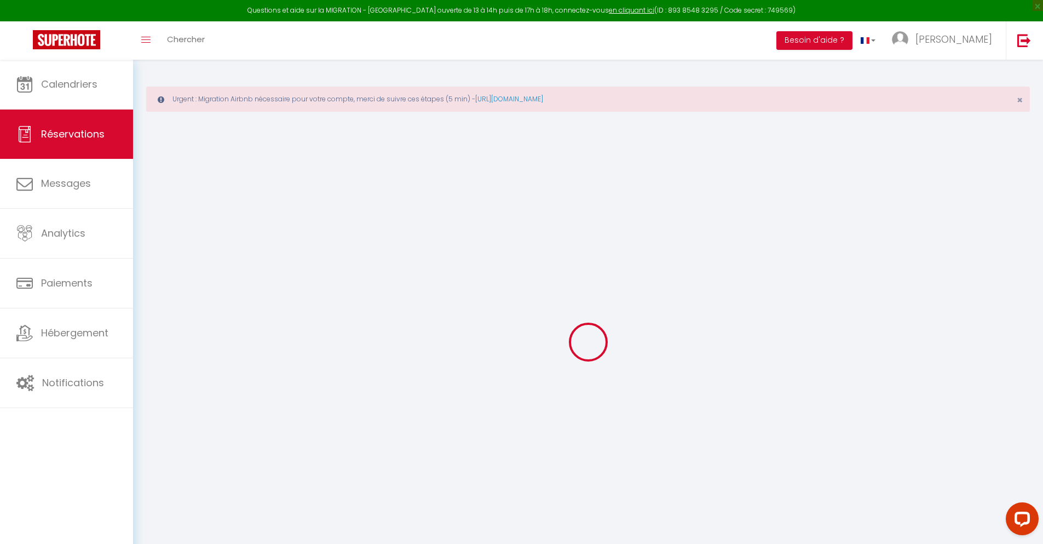
select select
type input "1"
select select "12"
select select
type input "158.76"
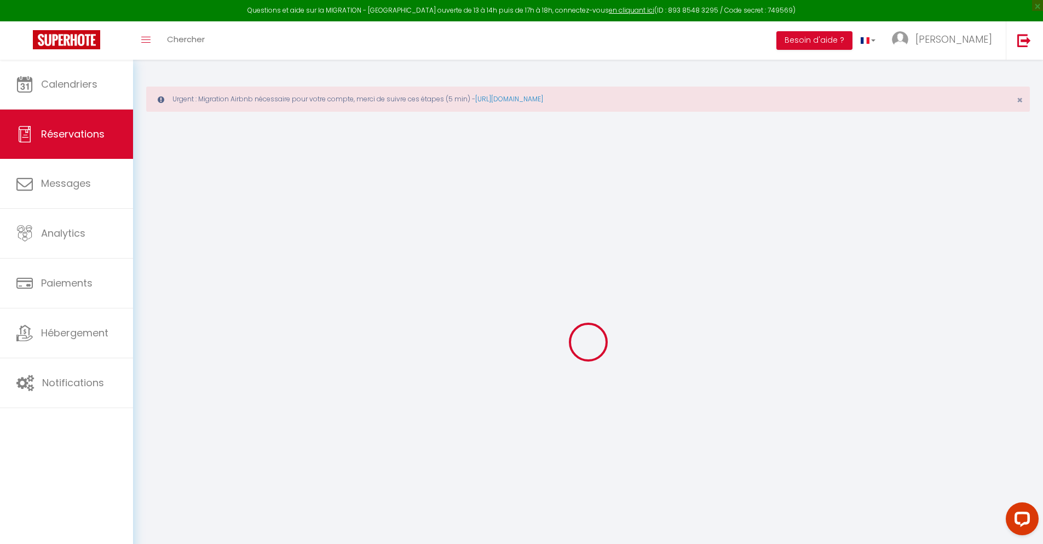
checkbox input "false"
type input "0"
select select "2"
type input "0"
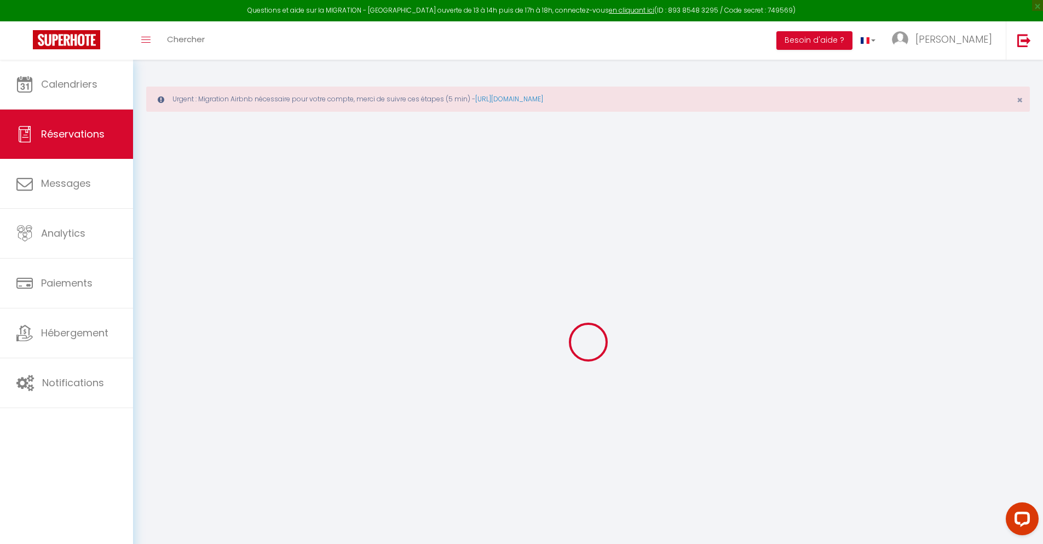
type input "0"
select select
select select "14"
checkbox input "false"
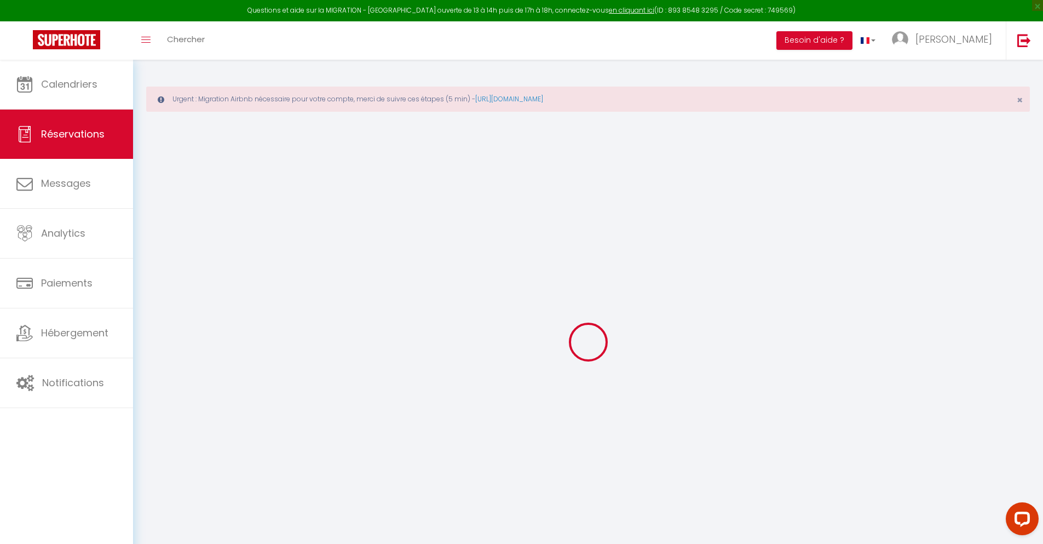
select select
checkbox input "false"
select select
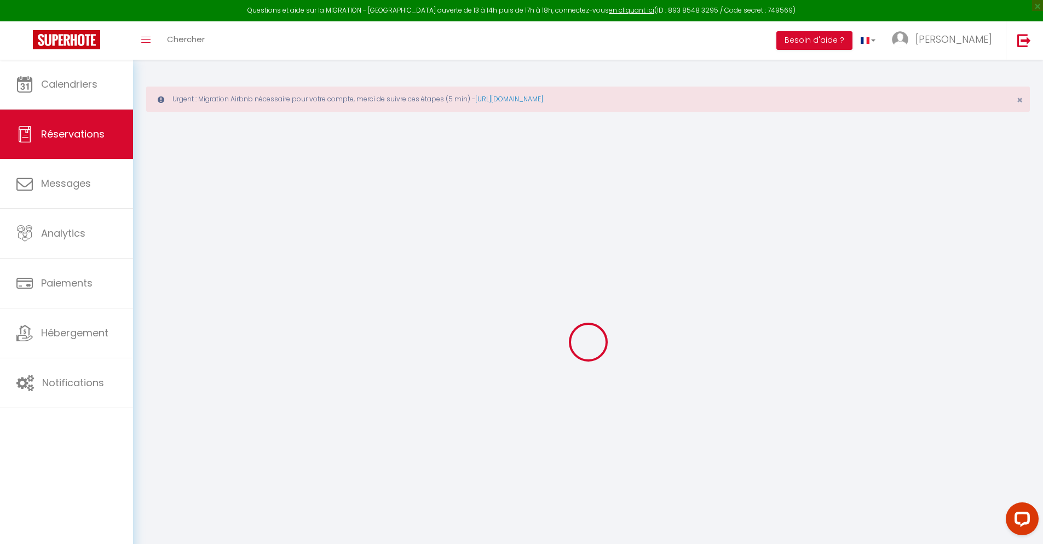
checkbox input "false"
type textarea "** THIS RESERVATION HAS BEEN PRE-PAID ** Approximate time of arrival: between 1…"
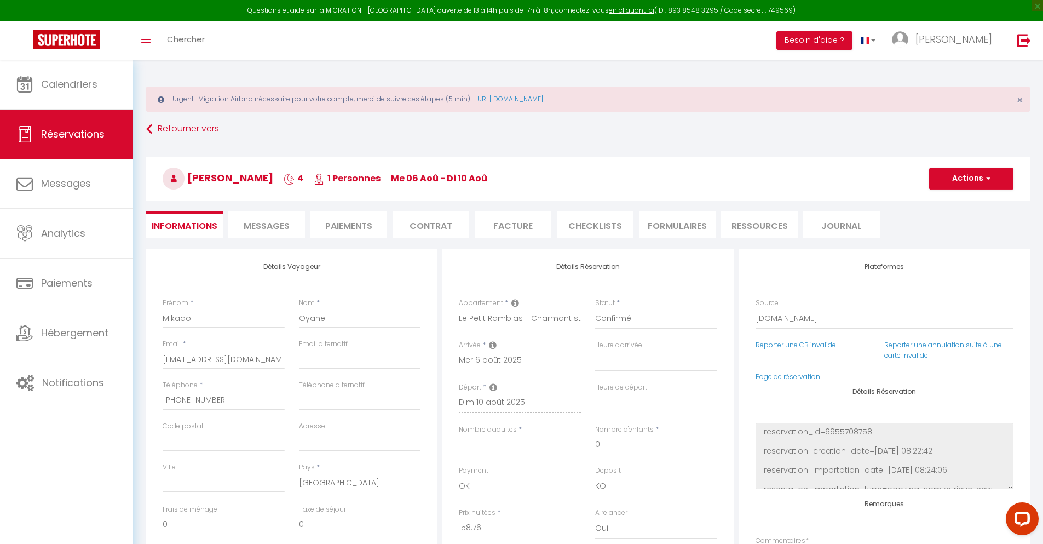
type input "40"
type input "10.39"
select select
checkbox input "false"
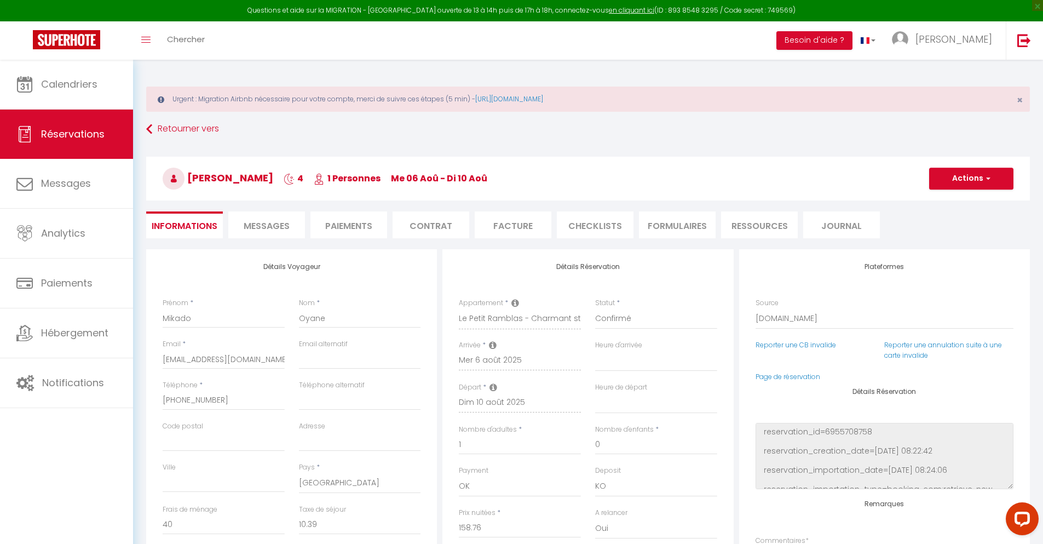
select select
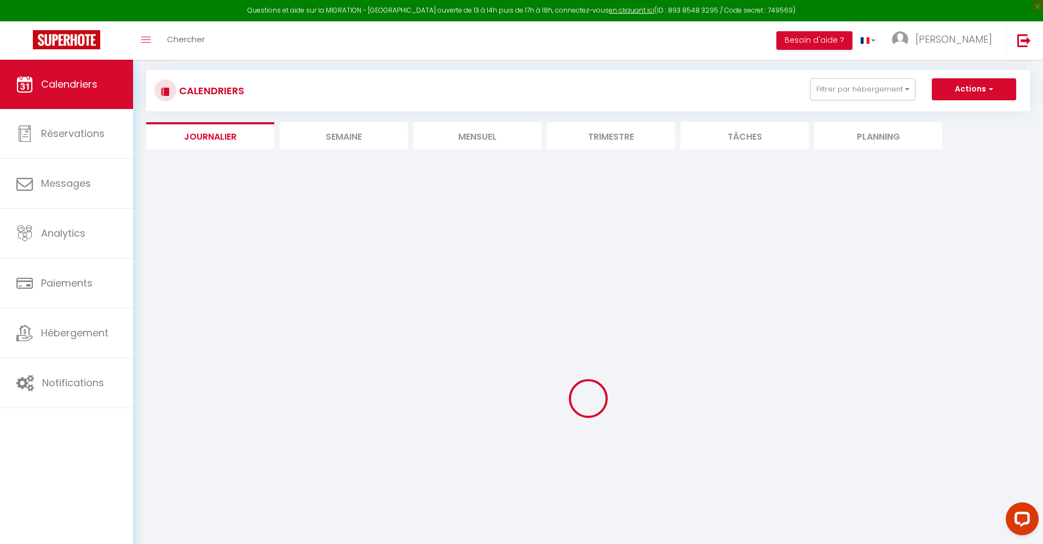
select select
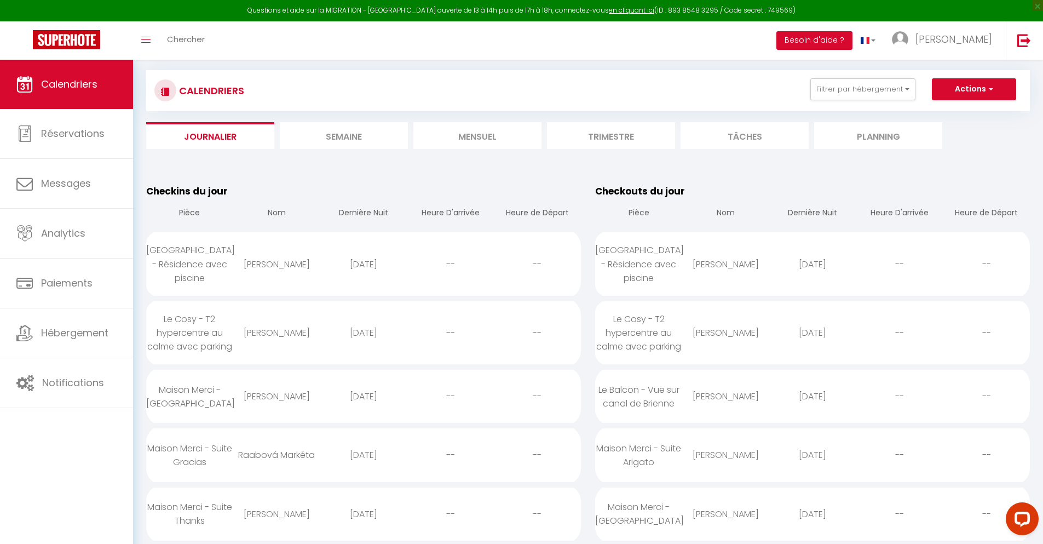
scroll to position [848, 0]
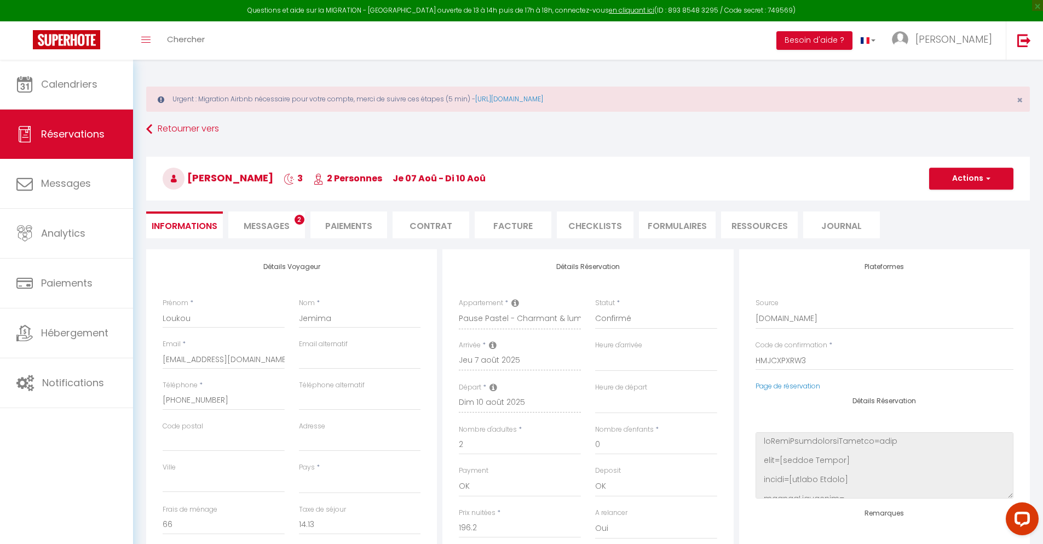
scroll to position [60, 0]
